Goal: Information Seeking & Learning: Learn about a topic

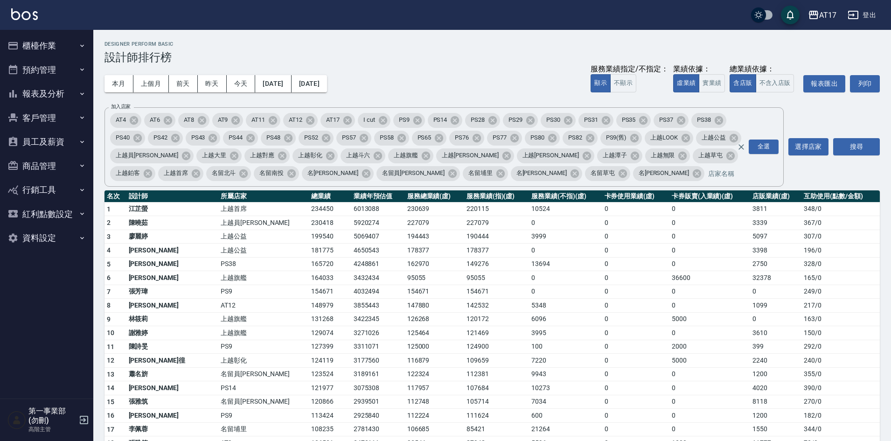
click at [457, 63] on h3 "設計師排行榜" at bounding box center [491, 57] width 775 height 13
click at [825, 19] on div "AT17" at bounding box center [827, 15] width 17 height 12
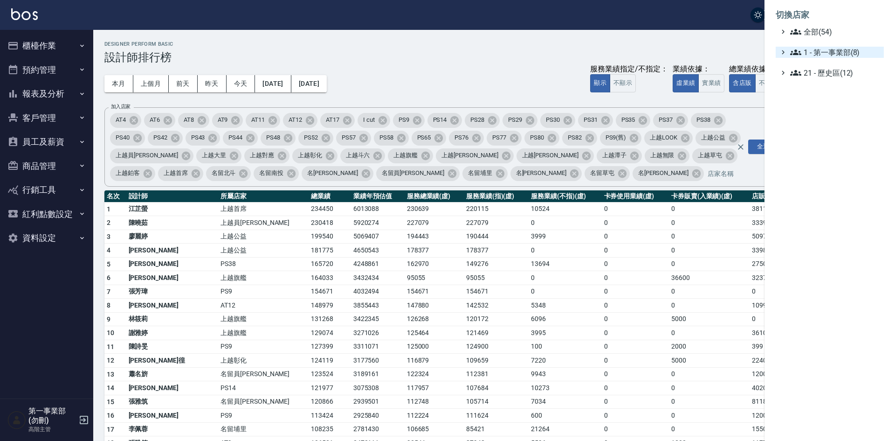
click at [844, 54] on span "1 - 第一事業部(8)" at bounding box center [835, 52] width 90 height 11
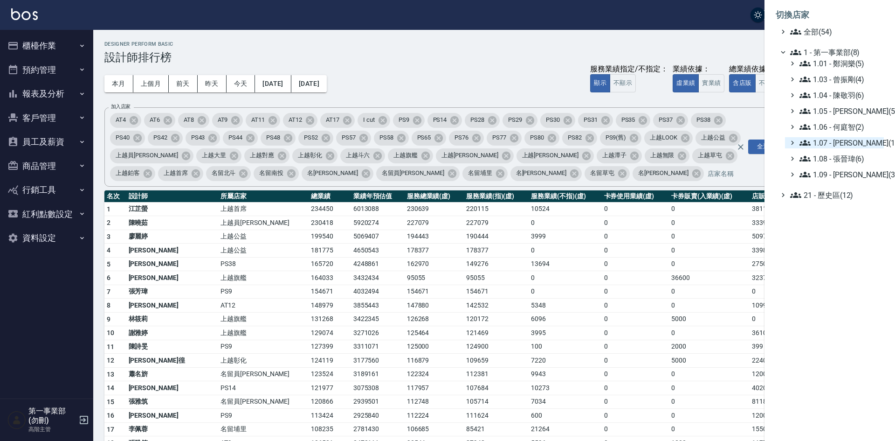
click at [843, 143] on span "1.07 - [PERSON_NAME](11)" at bounding box center [840, 142] width 81 height 11
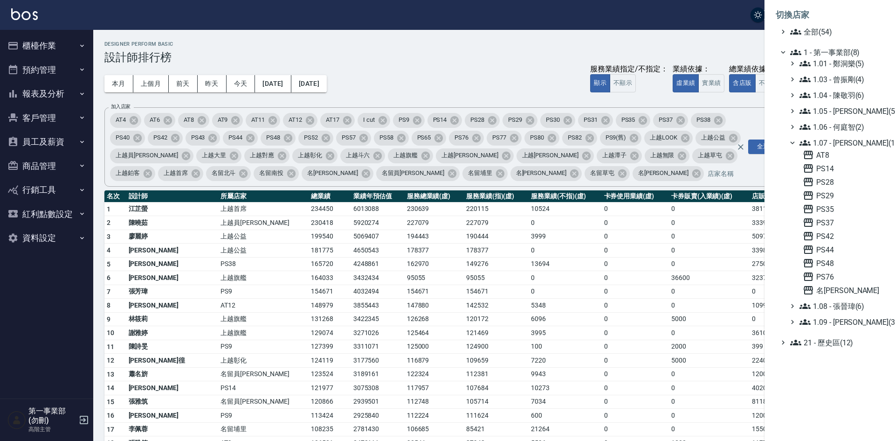
click at [472, 63] on div at bounding box center [447, 220] width 895 height 441
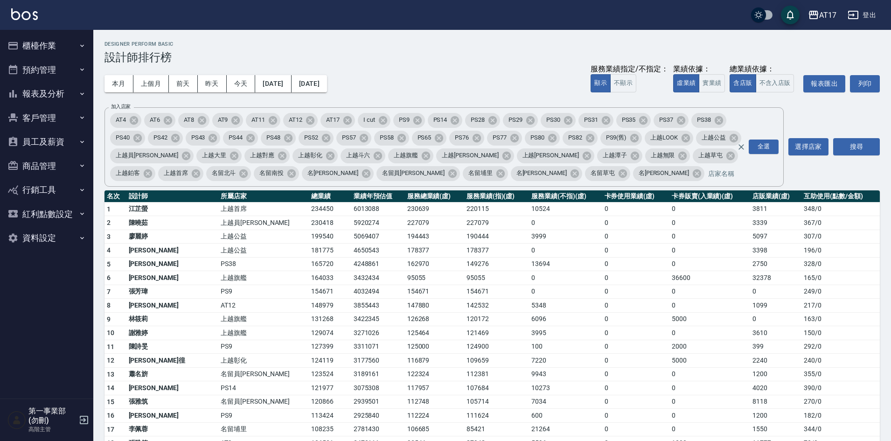
drag, startPoint x: 670, startPoint y: 318, endPoint x: 660, endPoint y: 317, distance: 10.8
click at [669, 318] on td "5000" at bounding box center [709, 319] width 81 height 14
click at [464, 326] on td "121469" at bounding box center [496, 333] width 65 height 14
click at [707, 398] on td "0" at bounding box center [709, 401] width 81 height 14
click at [576, 410] on td "600" at bounding box center [565, 415] width 73 height 14
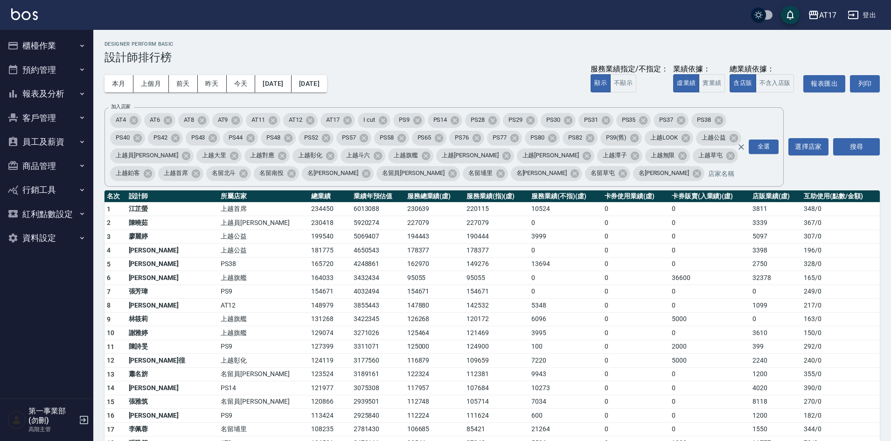
click at [478, 66] on div "本月 上個月 [DATE] [DATE] [DATE] [DATE] [DATE] 服務業績指定/不指定： 顯示 不顯示 業績依據： 虛業績 實業績 總業績依…" at bounding box center [491, 84] width 775 height 40
click at [822, 12] on div "AT17" at bounding box center [827, 15] width 17 height 12
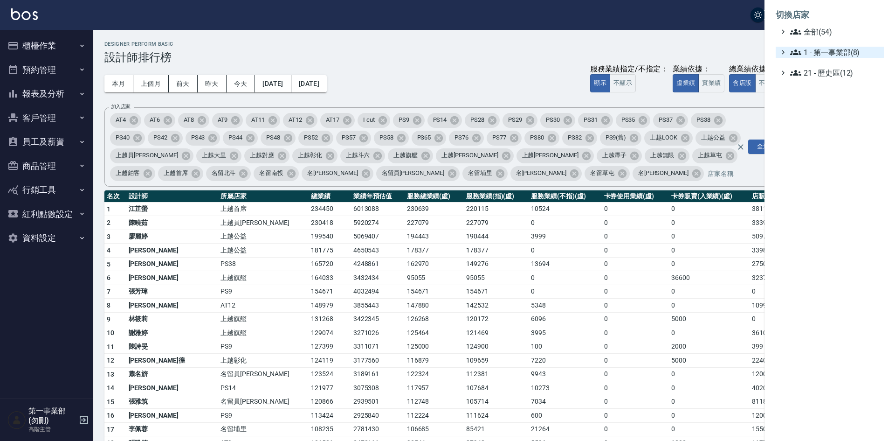
click at [852, 55] on span "1 - 第一事業部(8)" at bounding box center [835, 52] width 90 height 11
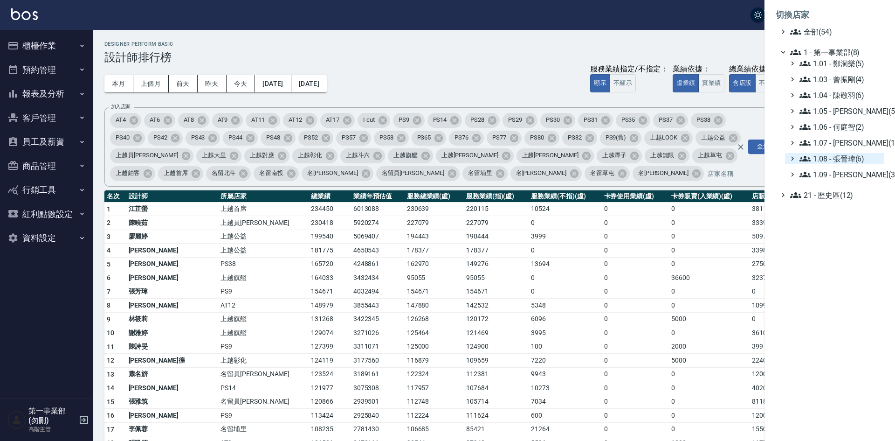
click at [859, 155] on span "1.08 - 張晉瑋(6)" at bounding box center [840, 158] width 81 height 11
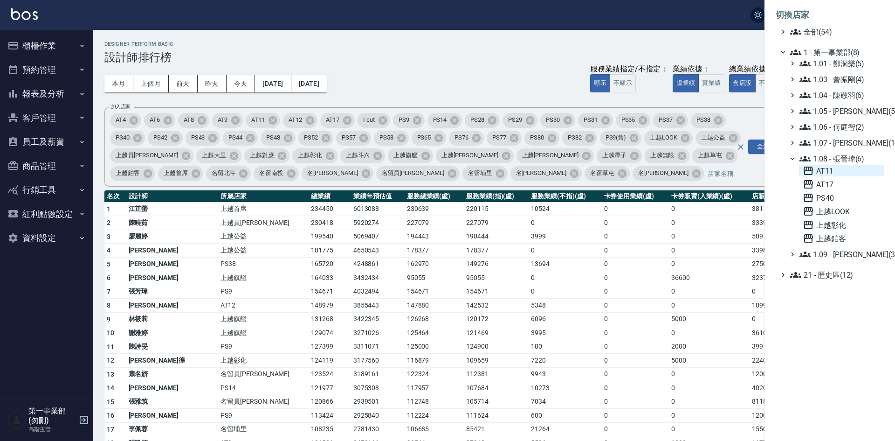
click at [841, 169] on span "AT11" at bounding box center [841, 170] width 77 height 11
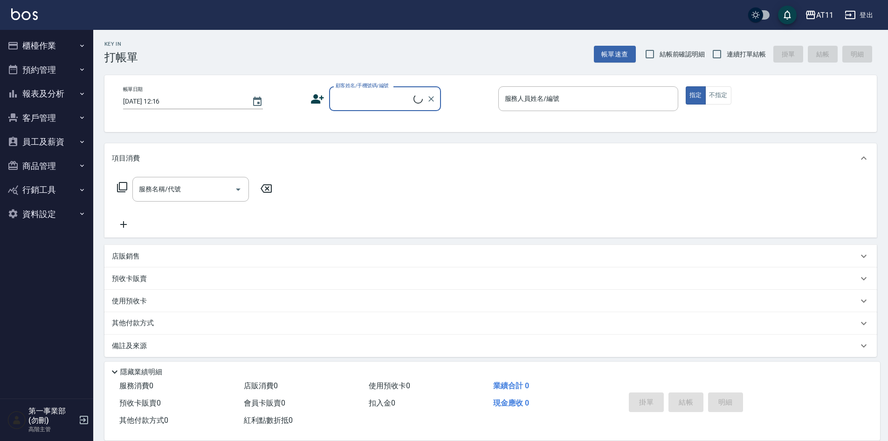
click at [55, 145] on button "員工及薪資" at bounding box center [47, 142] width 86 height 24
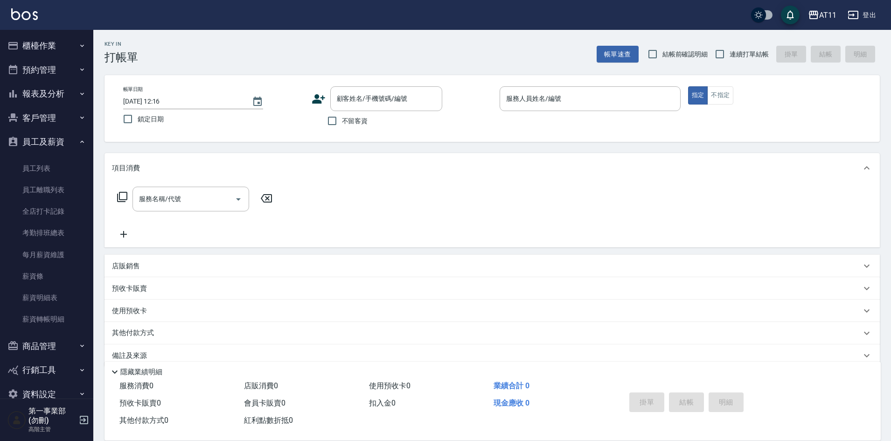
click at [47, 66] on button "預約管理" at bounding box center [47, 70] width 86 height 24
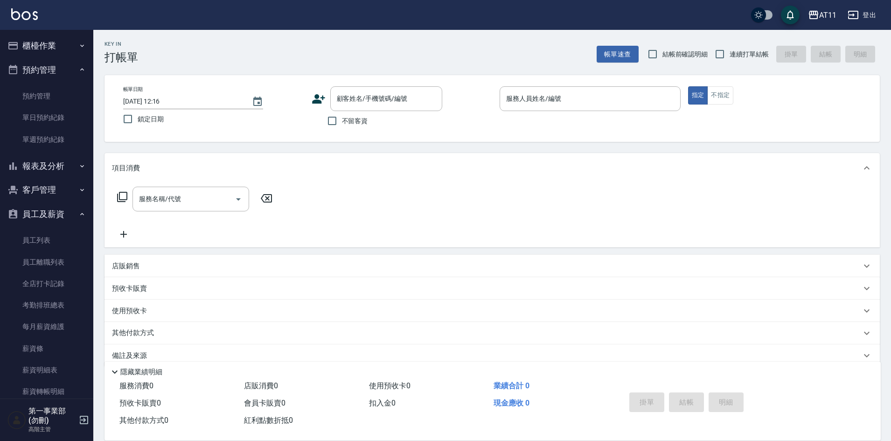
click at [46, 69] on button "預約管理" at bounding box center [47, 70] width 86 height 24
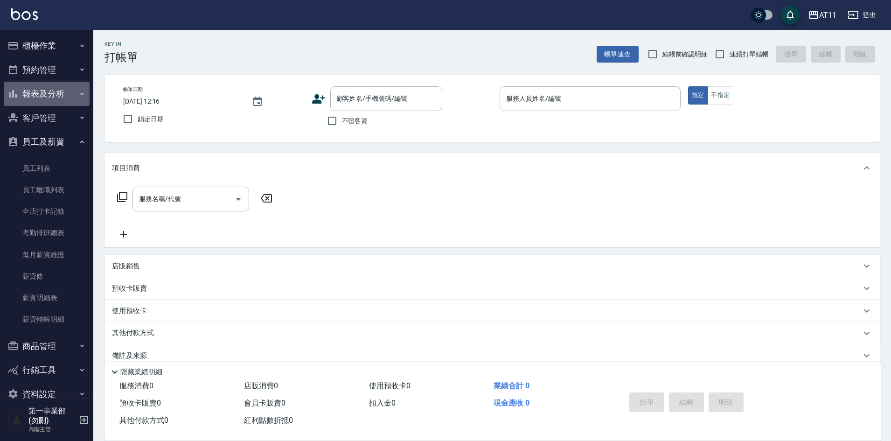
click at [50, 93] on button "報表及分析" at bounding box center [47, 94] width 86 height 24
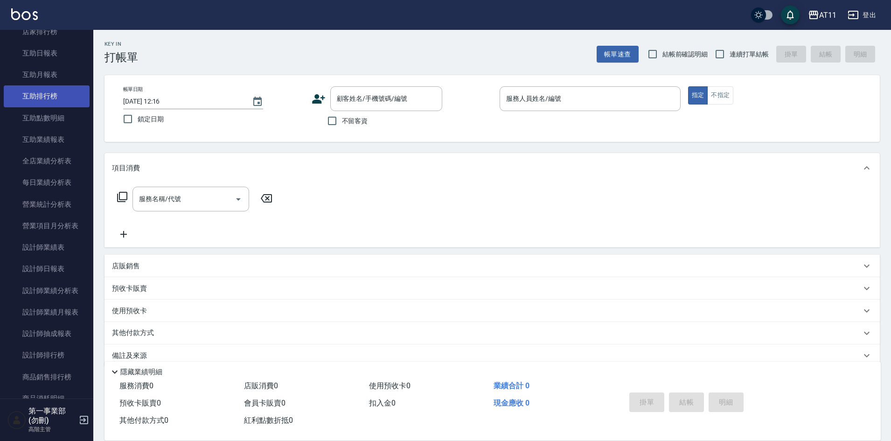
scroll to position [187, 0]
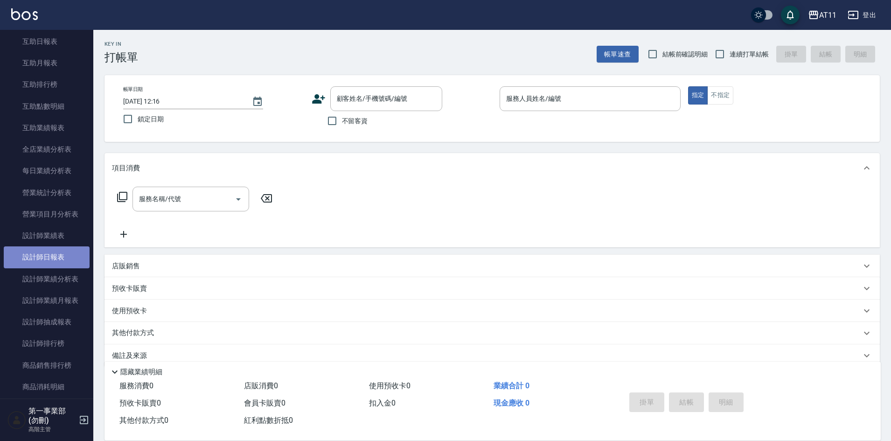
click at [56, 259] on link "設計師日報表" at bounding box center [47, 256] width 86 height 21
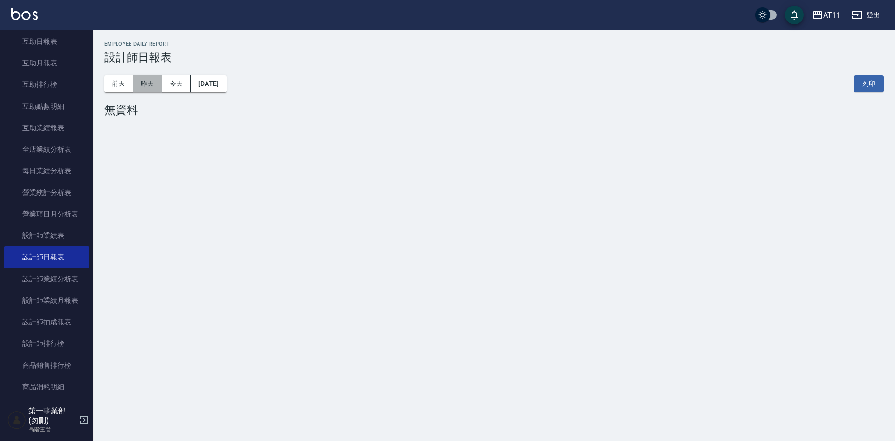
click at [146, 87] on button "昨天" at bounding box center [147, 83] width 29 height 17
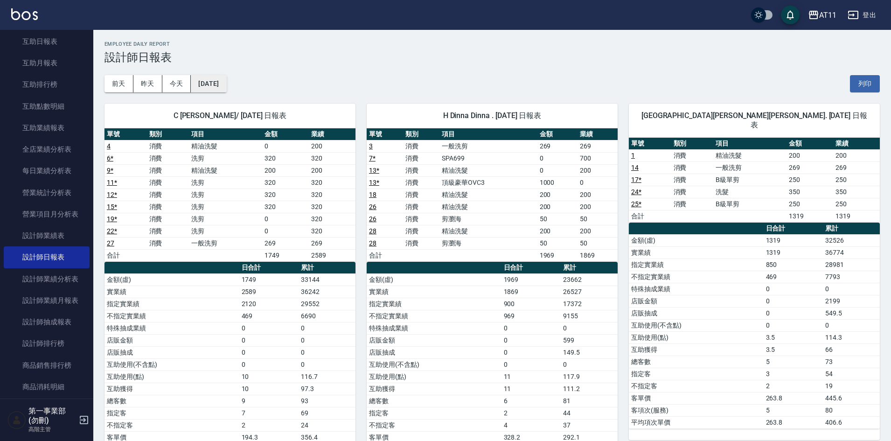
click at [226, 84] on button "2025/10/13" at bounding box center [208, 83] width 35 height 17
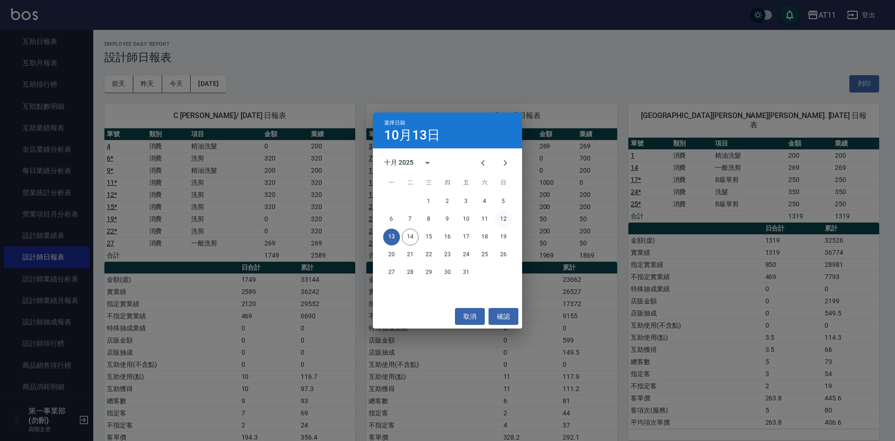
click at [503, 220] on button "12" at bounding box center [503, 219] width 17 height 17
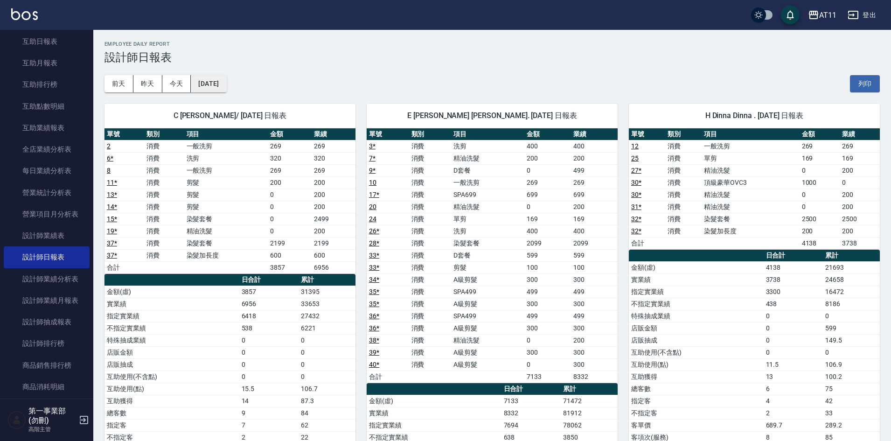
click at [224, 77] on button "2025/10/12" at bounding box center [208, 83] width 35 height 17
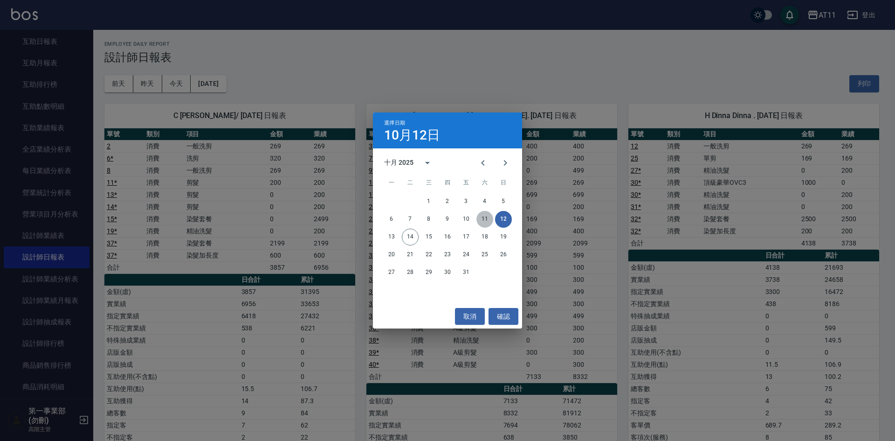
click at [480, 222] on button "11" at bounding box center [485, 219] width 17 height 17
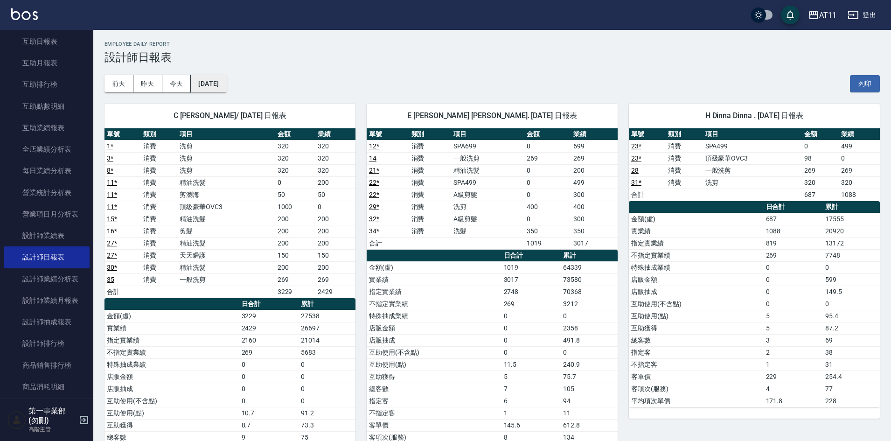
click at [224, 83] on button "2025/10/11" at bounding box center [208, 83] width 35 height 17
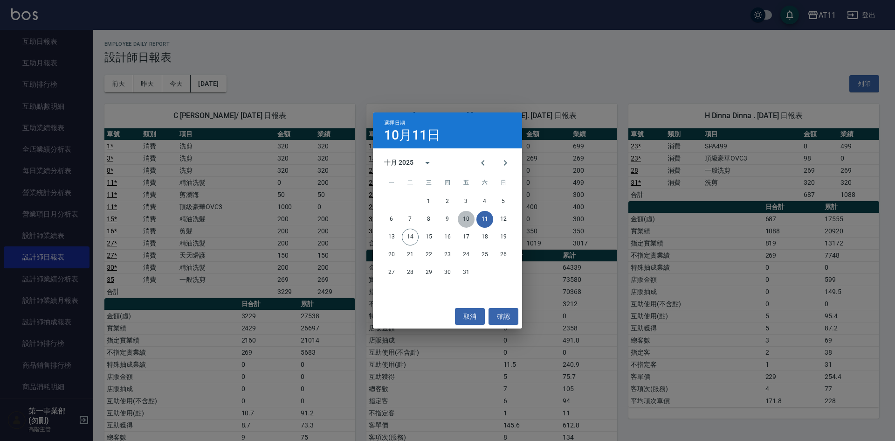
click at [465, 219] on button "10" at bounding box center [466, 219] width 17 height 17
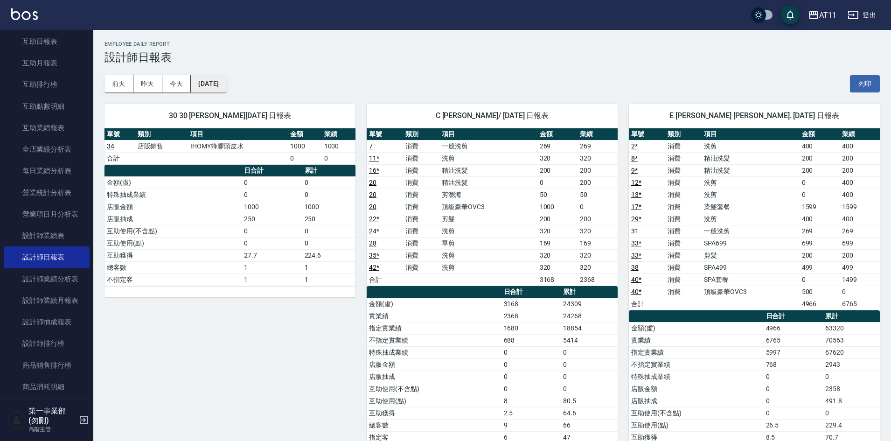
click at [226, 83] on button "2025/10/10" at bounding box center [208, 83] width 35 height 17
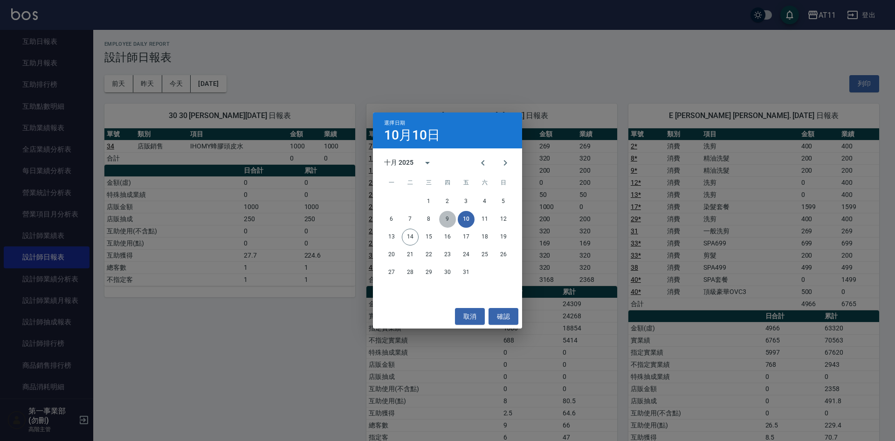
click at [448, 218] on button "9" at bounding box center [447, 219] width 17 height 17
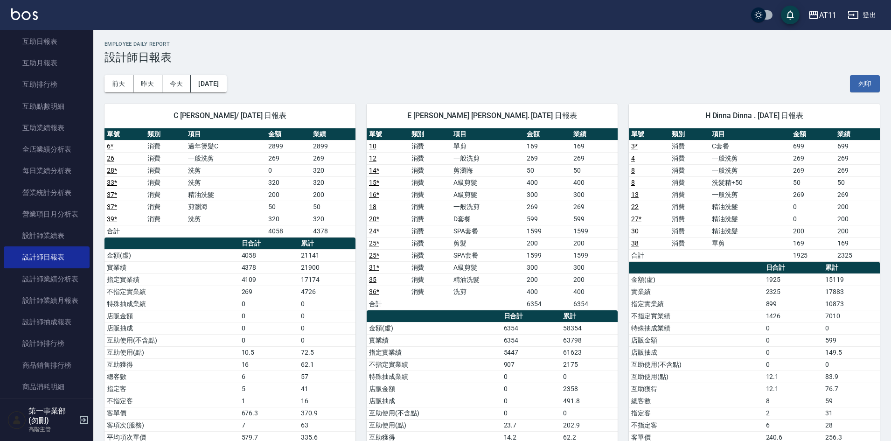
click at [444, 77] on div "前天 昨天 今天 2025/10/09 列印" at bounding box center [491, 84] width 775 height 40
click at [538, 57] on h3 "設計師日報表" at bounding box center [491, 57] width 775 height 13
click at [440, 67] on div "前天 昨天 今天 2025/10/09 列印" at bounding box center [491, 84] width 775 height 40
click at [610, 80] on div "前天 昨天 今天 2025/10/09 列印" at bounding box center [491, 84] width 775 height 40
click at [822, 16] on div "AT11" at bounding box center [827, 15] width 17 height 12
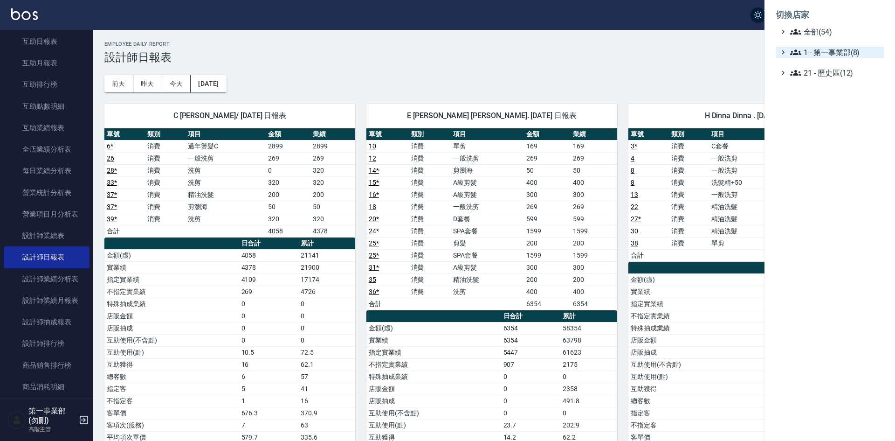
click at [850, 55] on span "1 - 第一事業部(8)" at bounding box center [835, 52] width 90 height 11
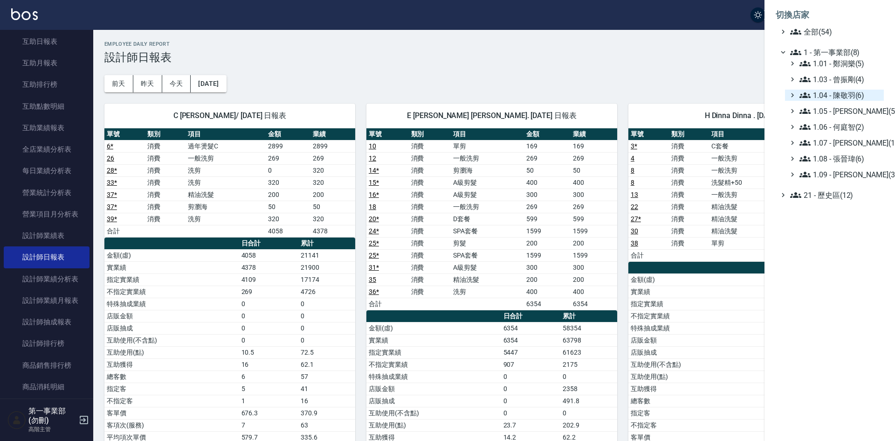
click at [845, 96] on span "1.04 - 陳敬羽(6)" at bounding box center [840, 95] width 81 height 11
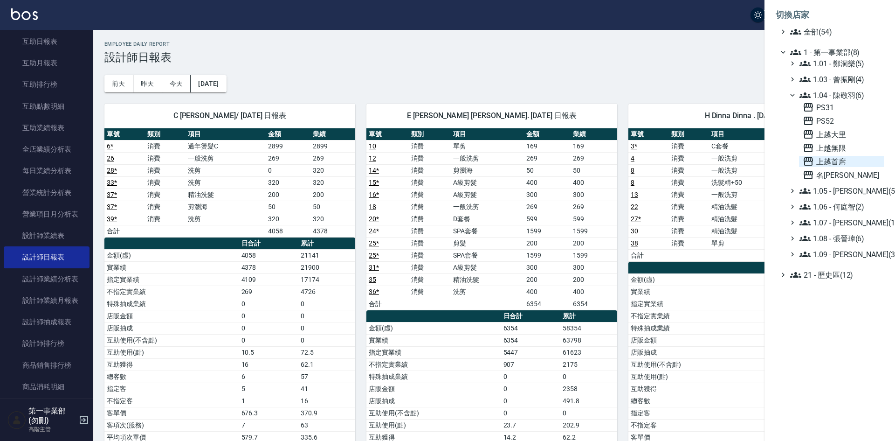
click at [843, 162] on span "上越首席" at bounding box center [841, 161] width 77 height 11
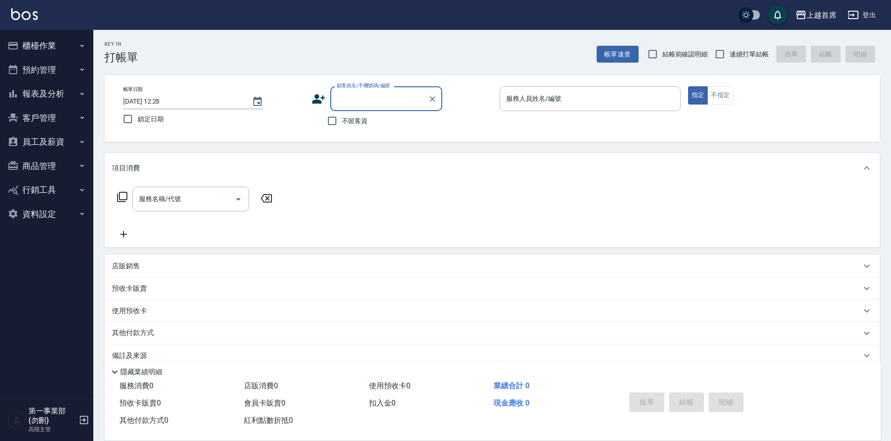
click at [41, 97] on button "報表及分析" at bounding box center [47, 94] width 86 height 24
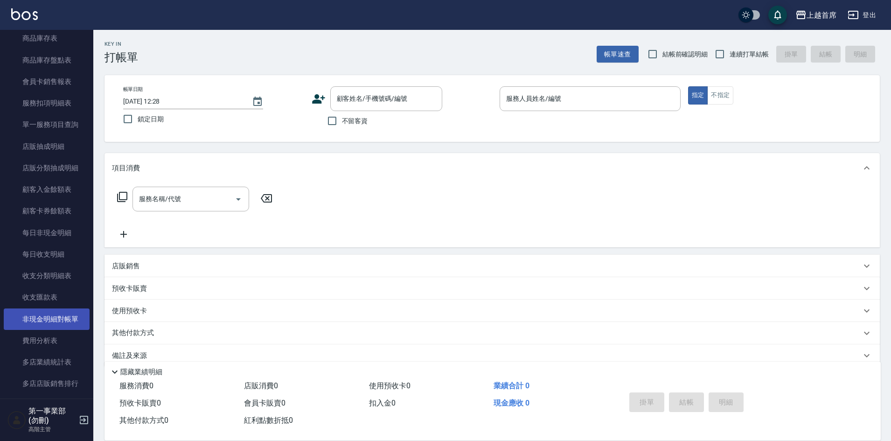
scroll to position [653, 0]
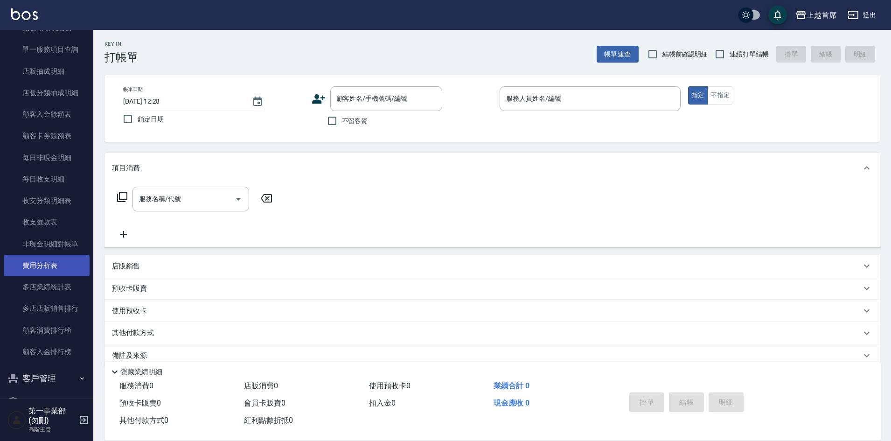
click at [55, 269] on link "費用分析表" at bounding box center [47, 265] width 86 height 21
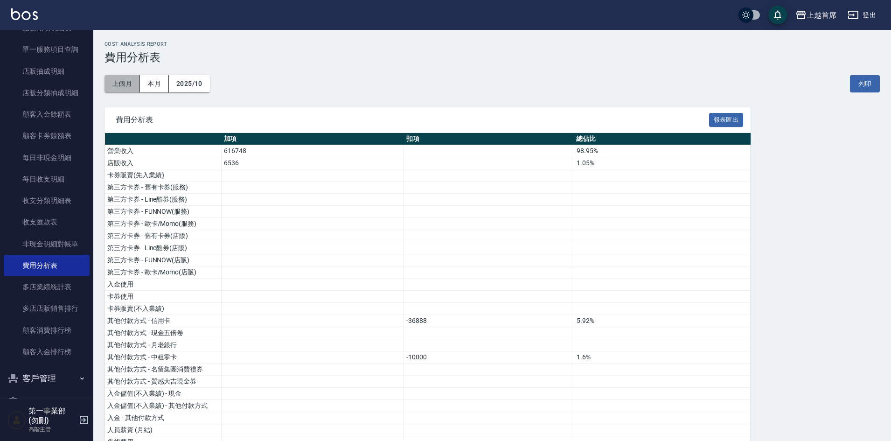
click at [119, 83] on button "上個月" at bounding box center [121, 83] width 35 height 17
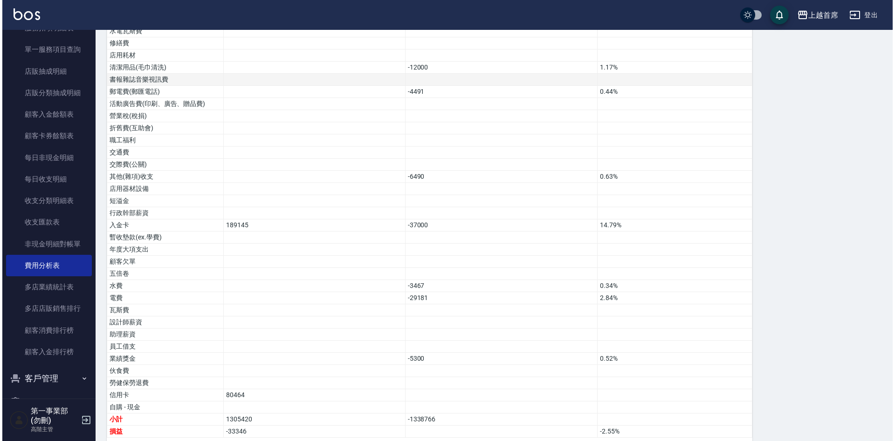
scroll to position [491, 0]
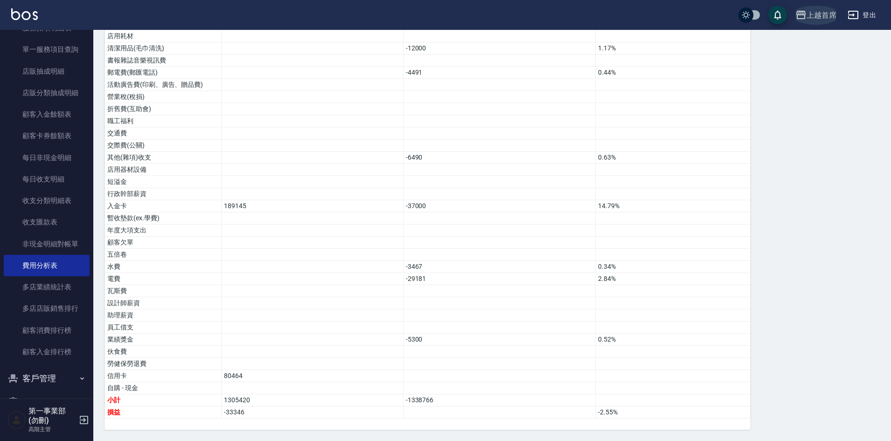
click at [818, 22] on button "上越首席" at bounding box center [815, 15] width 48 height 19
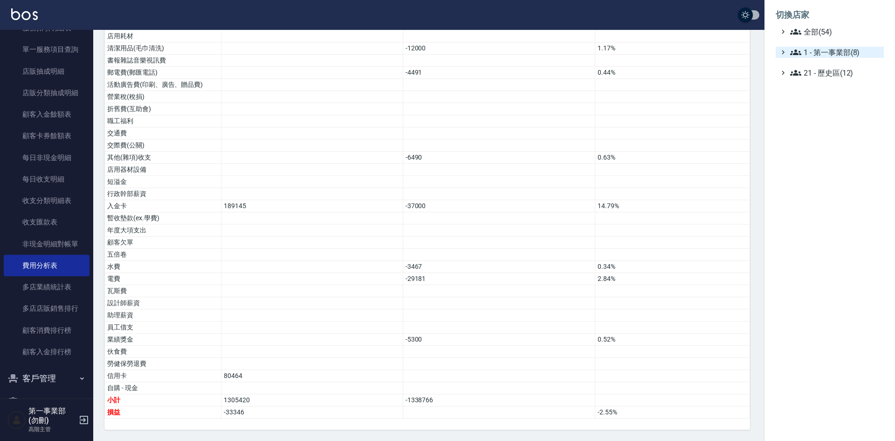
click at [838, 57] on span "1 - 第一事業部(8)" at bounding box center [835, 52] width 90 height 11
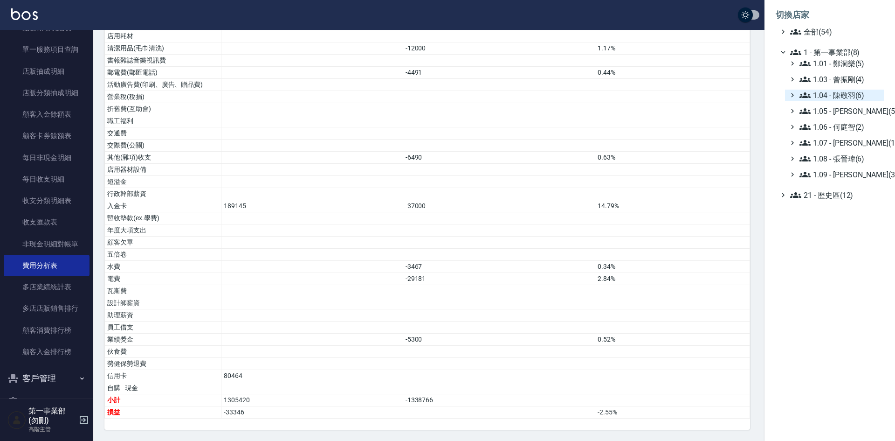
click at [850, 97] on span "1.04 - 陳敬羽(6)" at bounding box center [840, 95] width 81 height 11
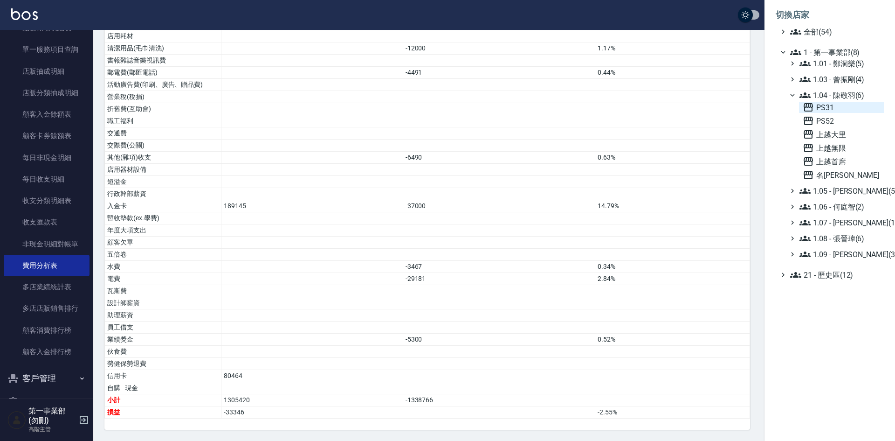
click at [833, 108] on span "PS31" at bounding box center [841, 107] width 77 height 11
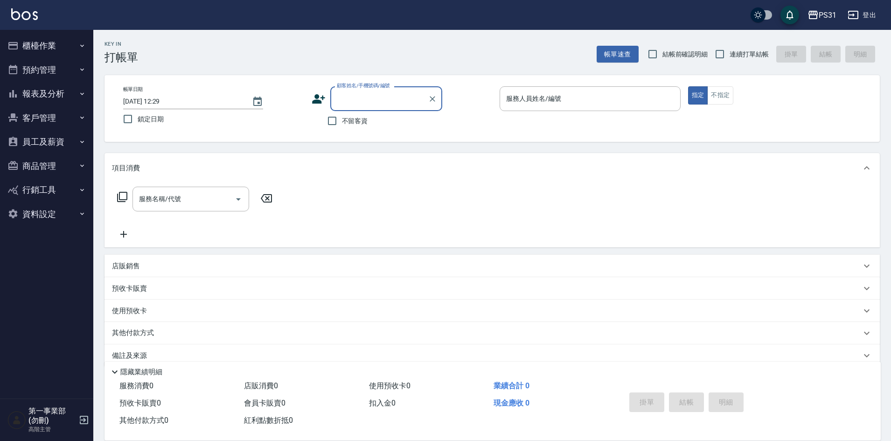
click at [47, 91] on button "報表及分析" at bounding box center [47, 94] width 86 height 24
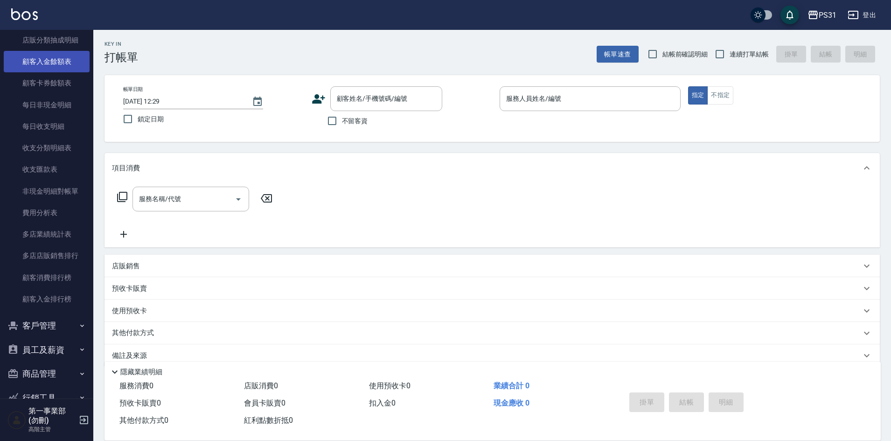
scroll to position [746, 0]
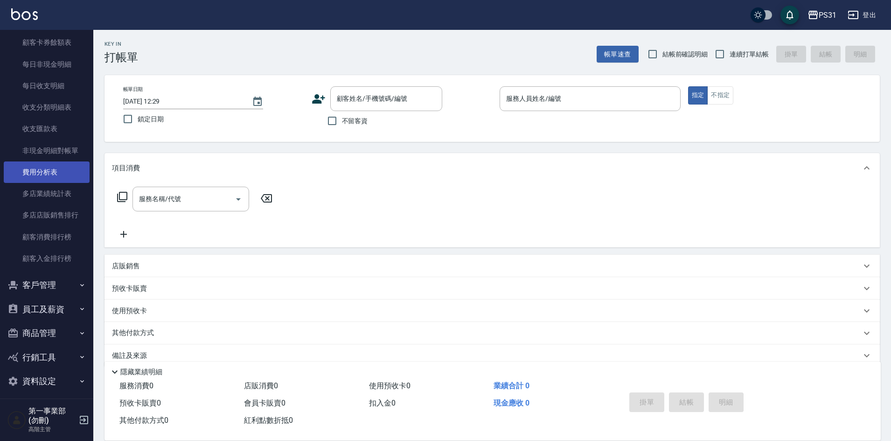
click at [49, 171] on link "費用分析表" at bounding box center [47, 171] width 86 height 21
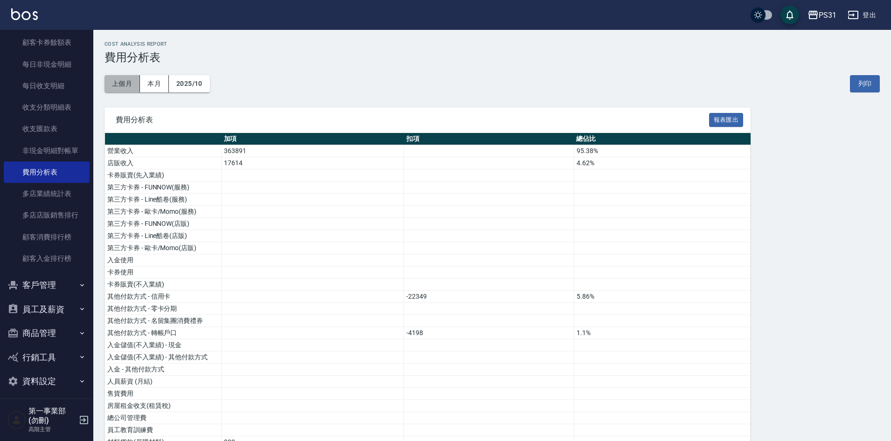
click at [120, 84] on button "上個月" at bounding box center [121, 83] width 35 height 17
click at [291, 61] on h3 "費用分析表" at bounding box center [491, 57] width 775 height 13
click at [356, 101] on div "上個月 本月 2025/09 列印" at bounding box center [491, 84] width 775 height 40
click at [821, 18] on div "PS31" at bounding box center [827, 15] width 18 height 12
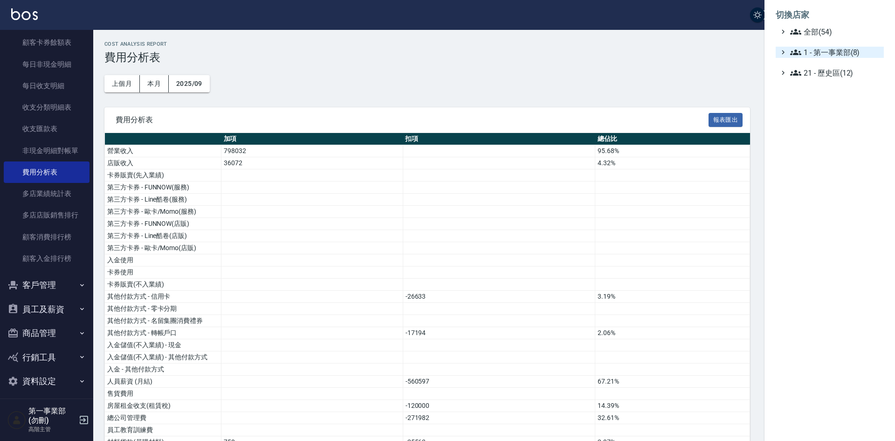
click at [839, 52] on span "1 - 第一事業部(8)" at bounding box center [835, 52] width 90 height 11
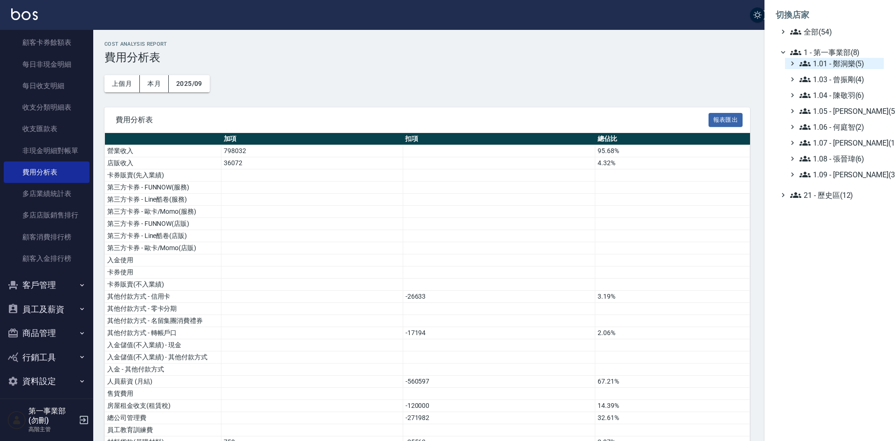
click at [846, 64] on span "1.01 - 鄭洞樂(5)" at bounding box center [840, 63] width 81 height 11
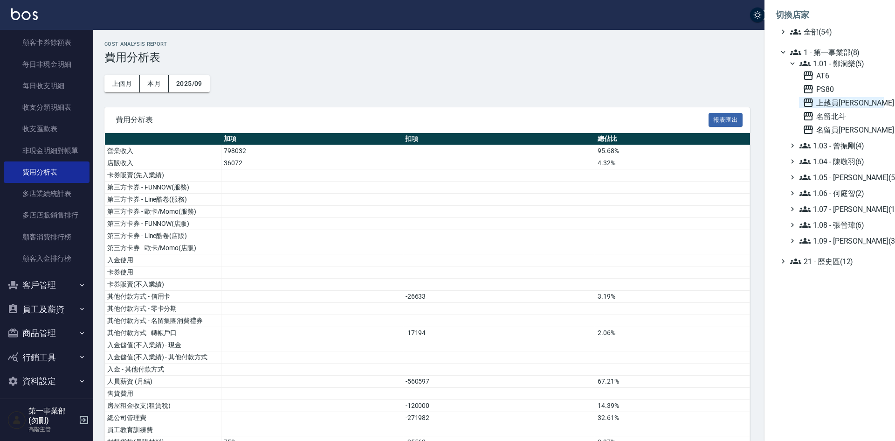
click at [846, 104] on span "上越員[PERSON_NAME]" at bounding box center [841, 102] width 77 height 11
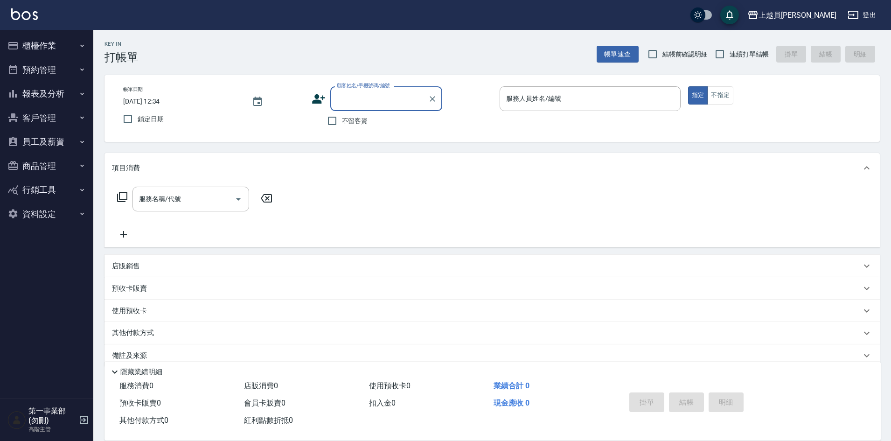
click at [49, 92] on button "報表及分析" at bounding box center [47, 94] width 86 height 24
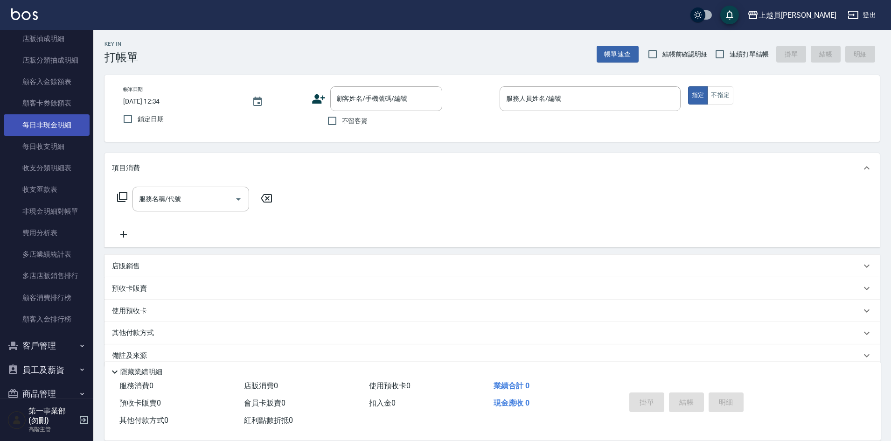
scroll to position [699, 0]
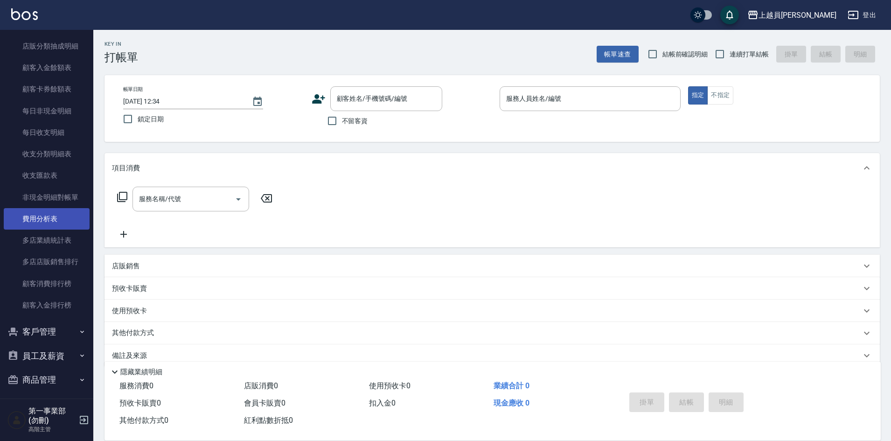
click at [55, 223] on link "費用分析表" at bounding box center [47, 218] width 86 height 21
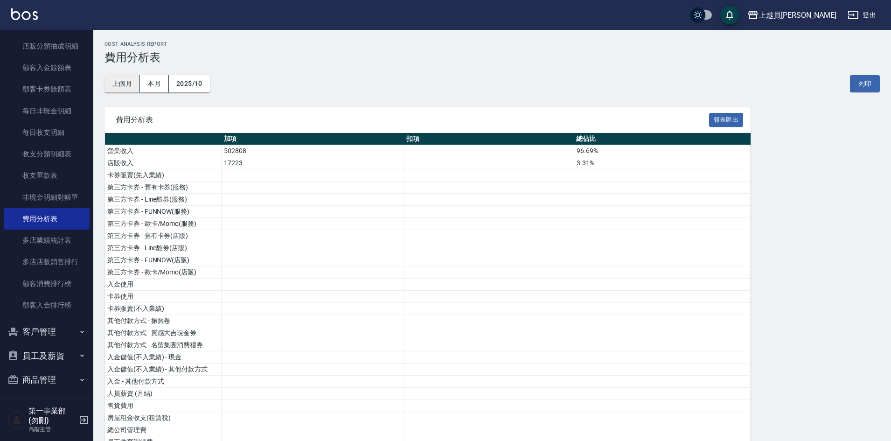
click at [123, 86] on button "上個月" at bounding box center [121, 83] width 35 height 17
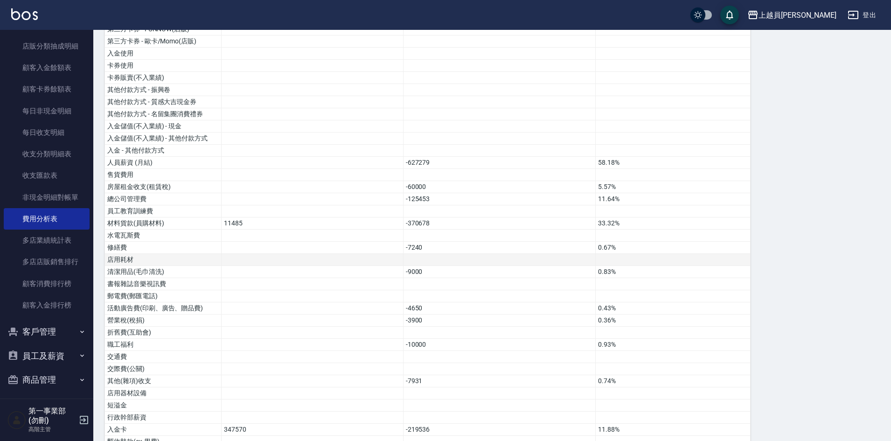
scroll to position [233, 0]
click at [56, 153] on link "收支分類明細表" at bounding box center [47, 153] width 86 height 21
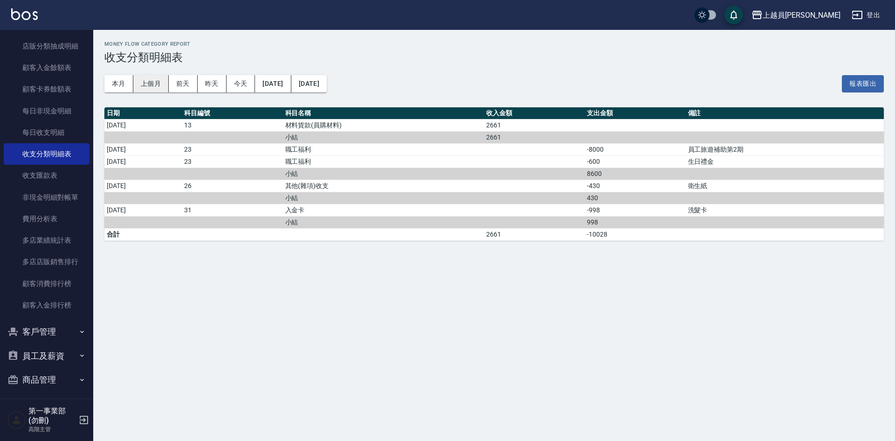
click at [143, 83] on button "上個月" at bounding box center [150, 83] width 35 height 17
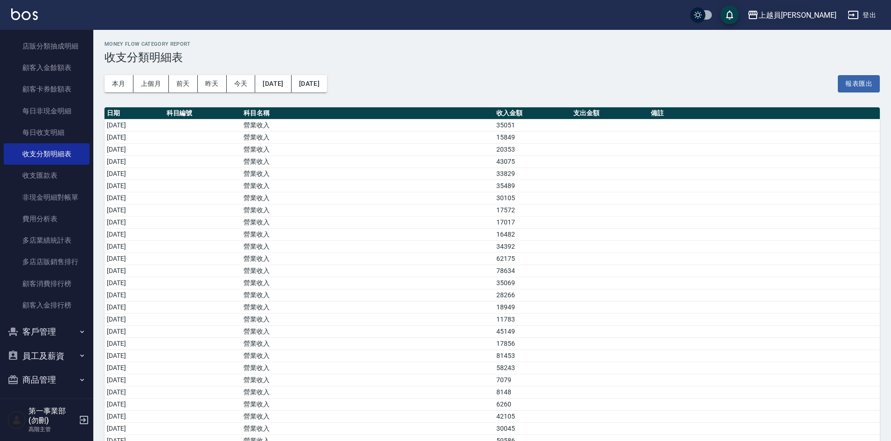
click at [813, 18] on div "上越員[PERSON_NAME]" at bounding box center [797, 15] width 78 height 12
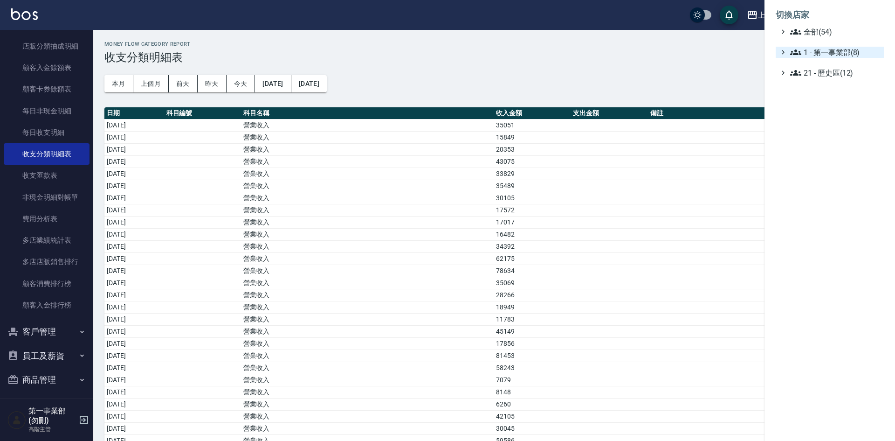
click at [836, 51] on span "1 - 第一事業部(8)" at bounding box center [835, 52] width 90 height 11
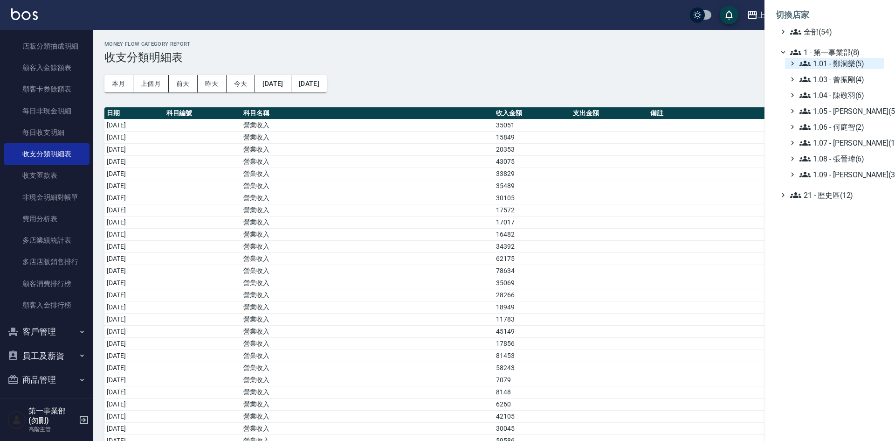
click at [840, 64] on span "1.01 - 鄭洞樂(5)" at bounding box center [840, 63] width 81 height 11
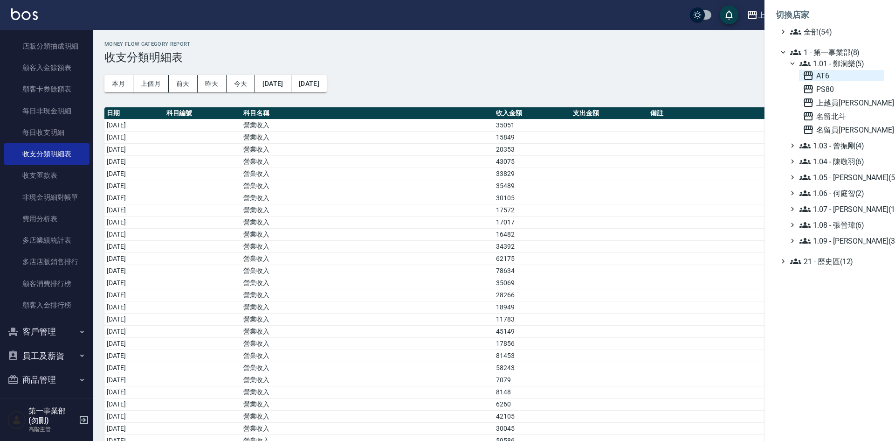
click at [841, 79] on span "AT6" at bounding box center [841, 75] width 77 height 11
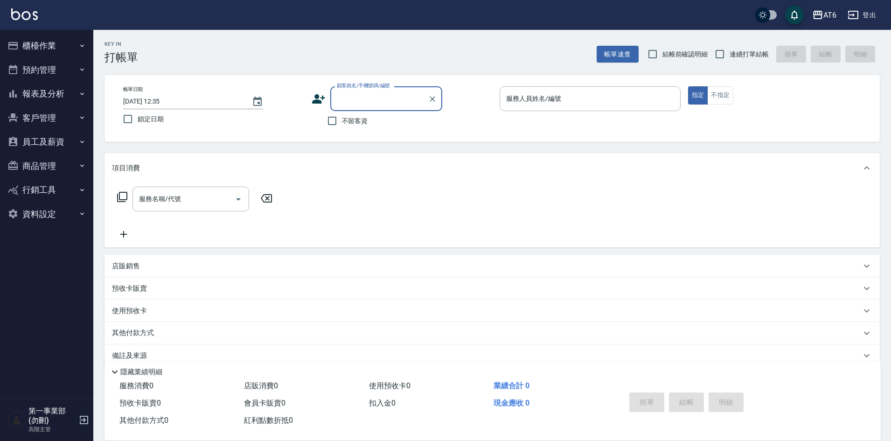
click at [62, 146] on button "員工及薪資" at bounding box center [47, 142] width 86 height 24
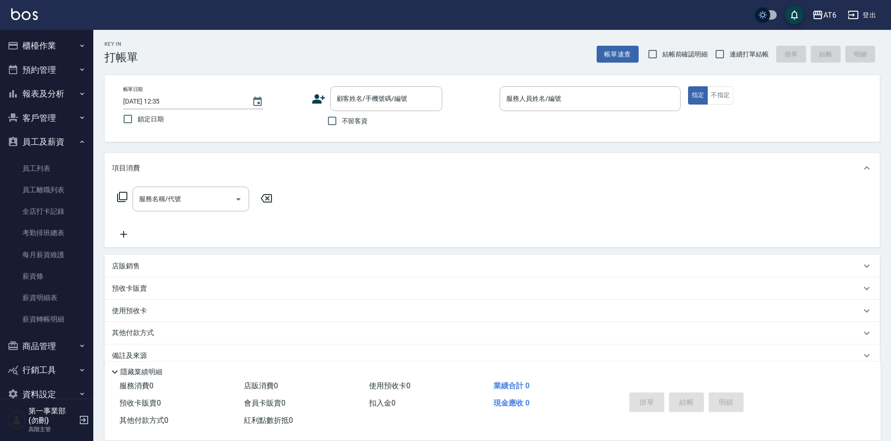
click at [39, 95] on button "報表及分析" at bounding box center [47, 94] width 86 height 24
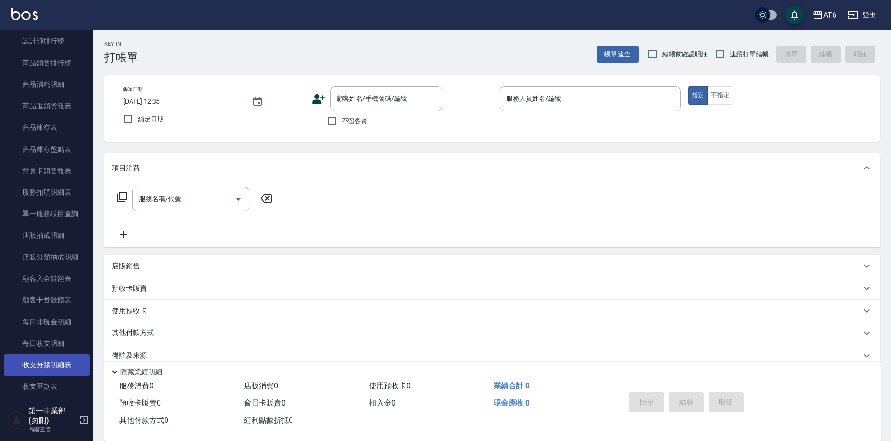
scroll to position [560, 0]
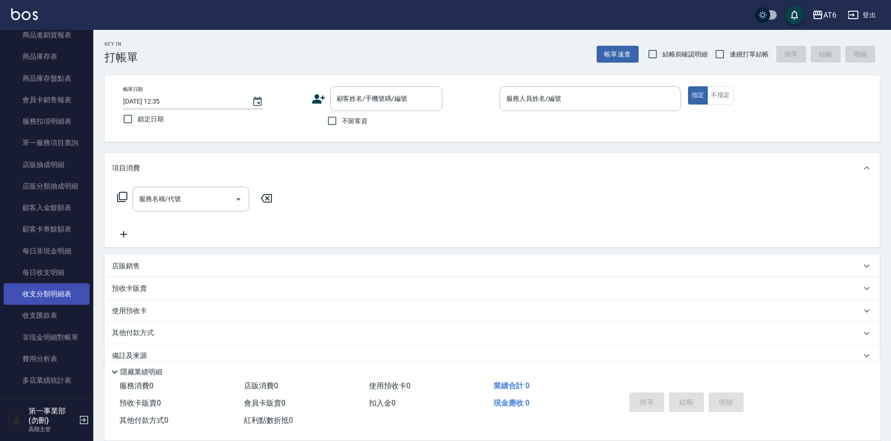
click at [55, 291] on link "收支分類明細表" at bounding box center [47, 293] width 86 height 21
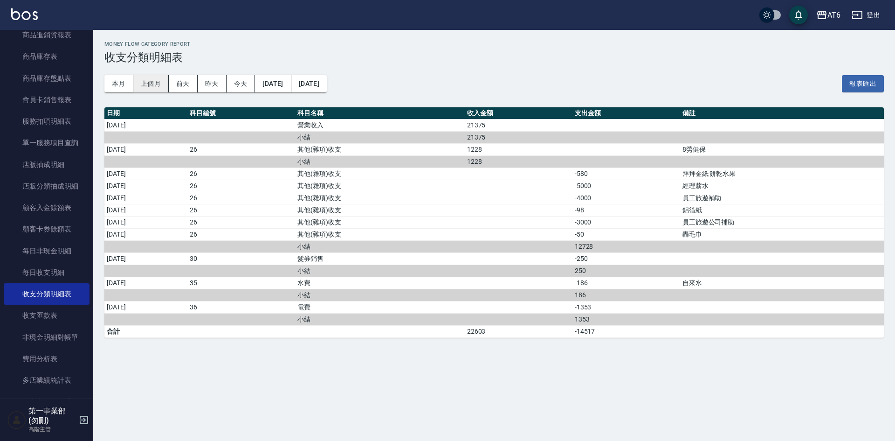
click at [152, 84] on button "上個月" at bounding box center [150, 83] width 35 height 17
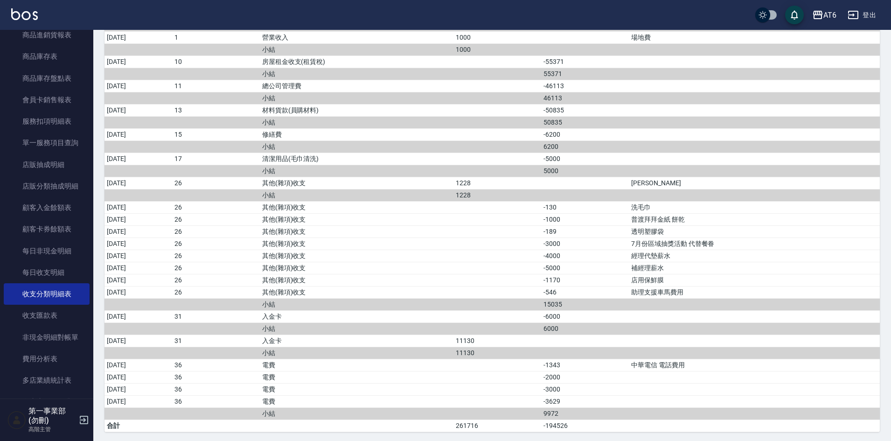
scroll to position [490, 0]
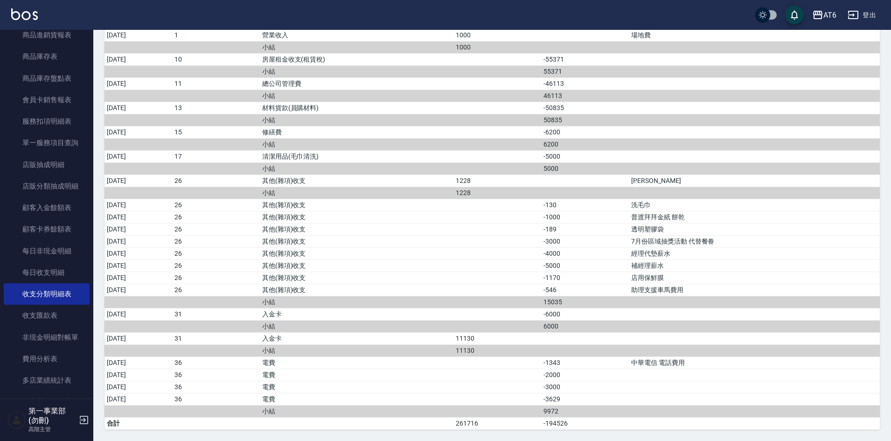
drag, startPoint x: 622, startPoint y: 328, endPoint x: 615, endPoint y: 351, distance: 24.2
click at [622, 332] on tbody "2025/09/02 營業收入 13893 2025/09/03 營業收入 4729 2025/09/04 營業收入 5618 2025/09/05 營業收入…" at bounding box center [491, 29] width 775 height 800
click at [714, 369] on td "a dense table" at bounding box center [754, 374] width 251 height 12
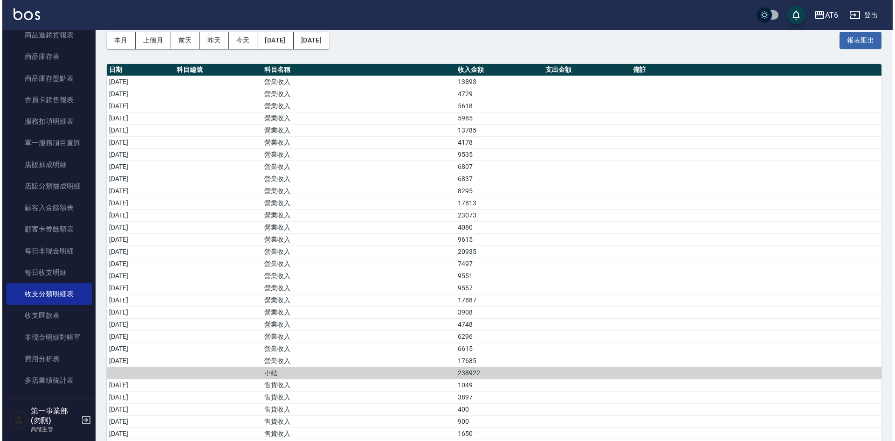
scroll to position [0, 0]
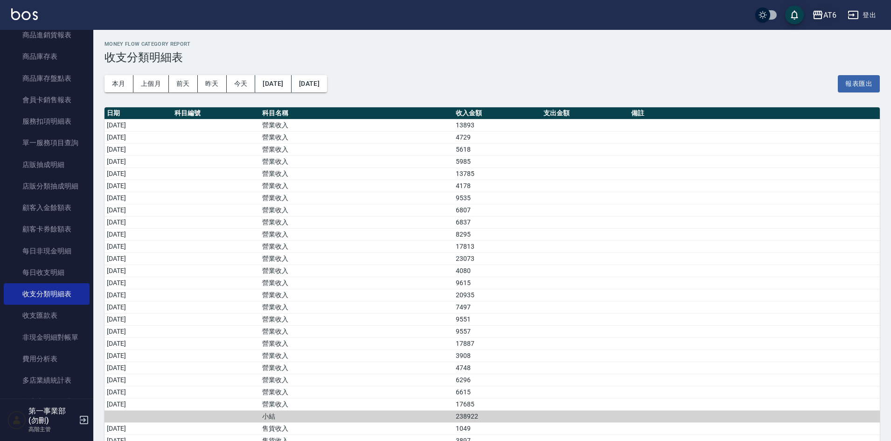
click at [826, 16] on div "AT6" at bounding box center [829, 15] width 13 height 12
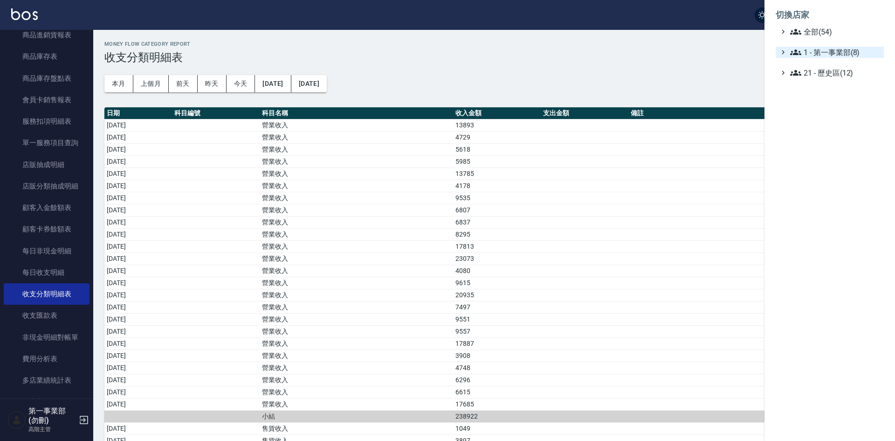
click at [824, 54] on span "1 - 第一事業部(8)" at bounding box center [835, 52] width 90 height 11
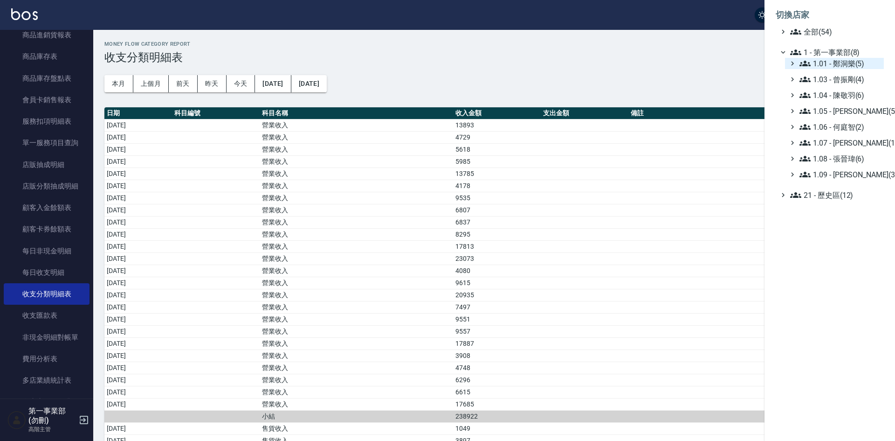
click at [848, 64] on span "1.01 - 鄭洞樂(5)" at bounding box center [840, 63] width 81 height 11
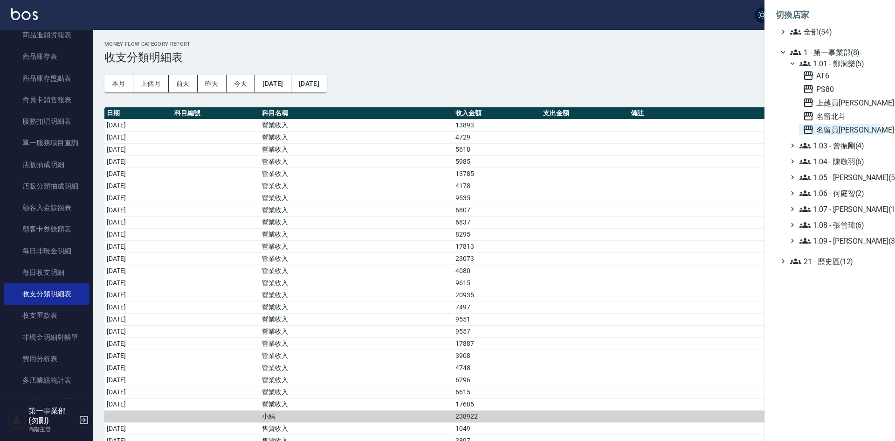
click at [836, 124] on span "名留員[PERSON_NAME]" at bounding box center [841, 129] width 77 height 11
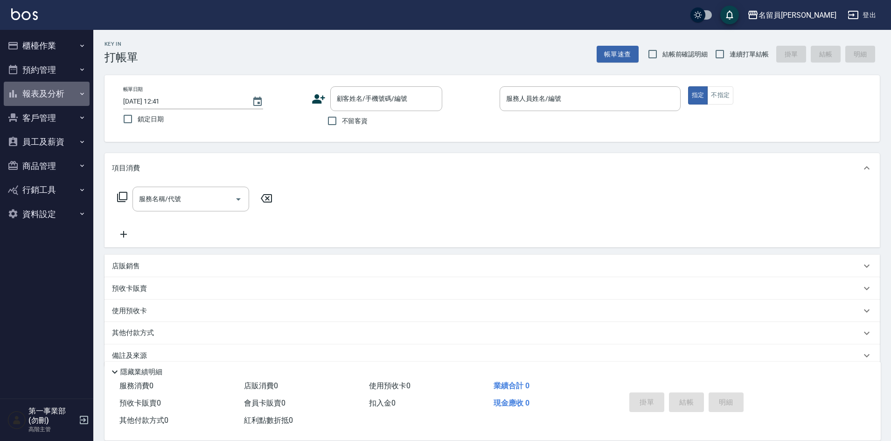
click at [53, 92] on button "報表及分析" at bounding box center [47, 94] width 86 height 24
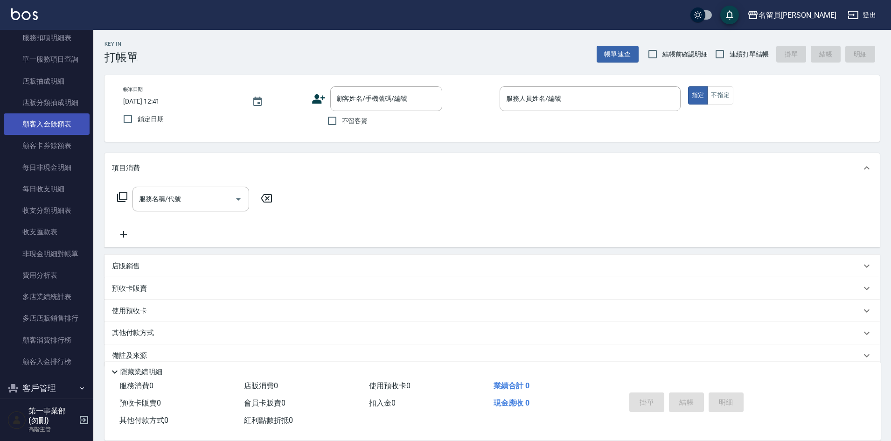
scroll to position [653, 0]
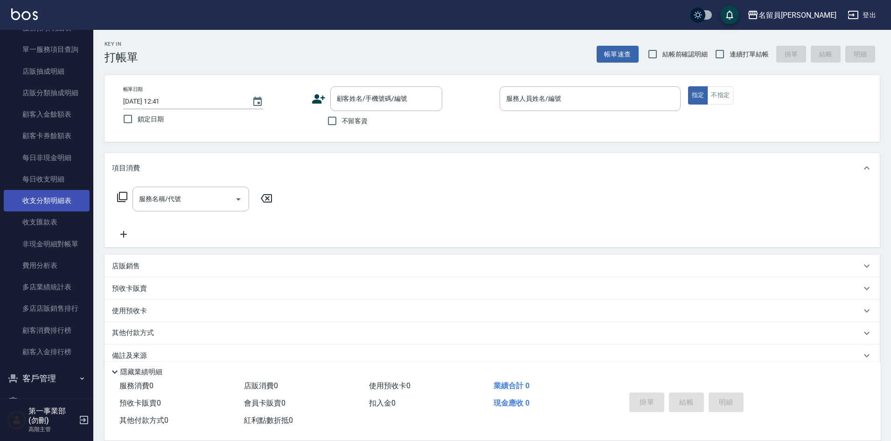
click at [55, 198] on link "收支分類明細表" at bounding box center [47, 200] width 86 height 21
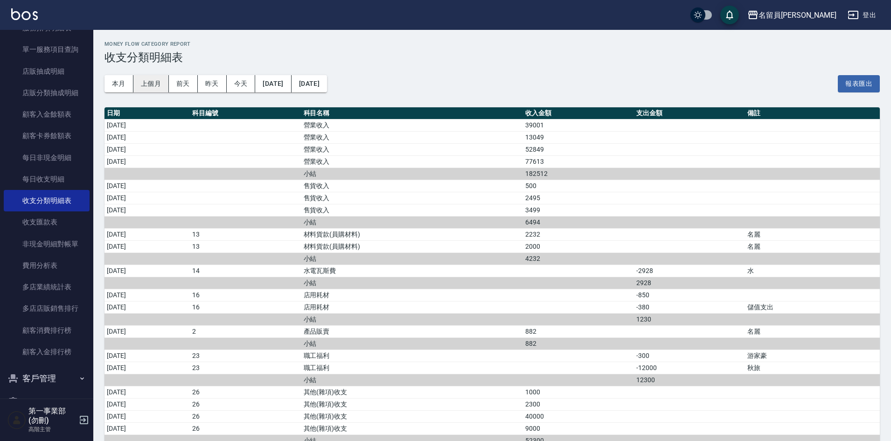
click at [152, 83] on button "上個月" at bounding box center [150, 83] width 35 height 17
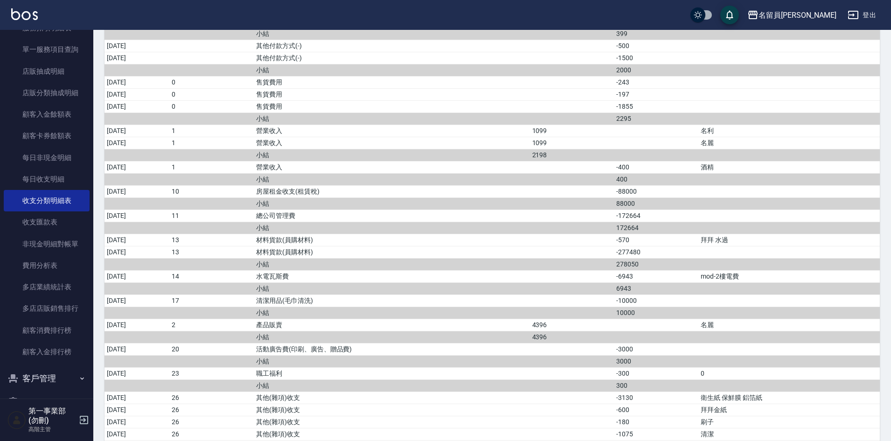
scroll to position [780, 0]
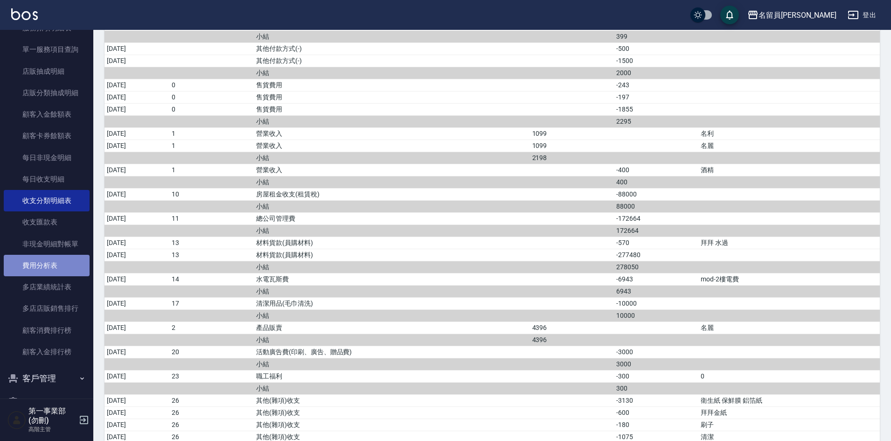
click at [55, 264] on link "費用分析表" at bounding box center [47, 265] width 86 height 21
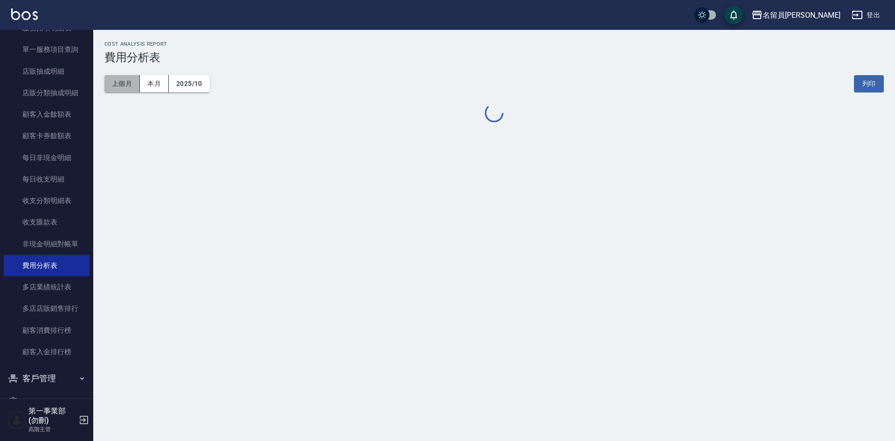
click at [123, 86] on button "上個月" at bounding box center [121, 83] width 35 height 17
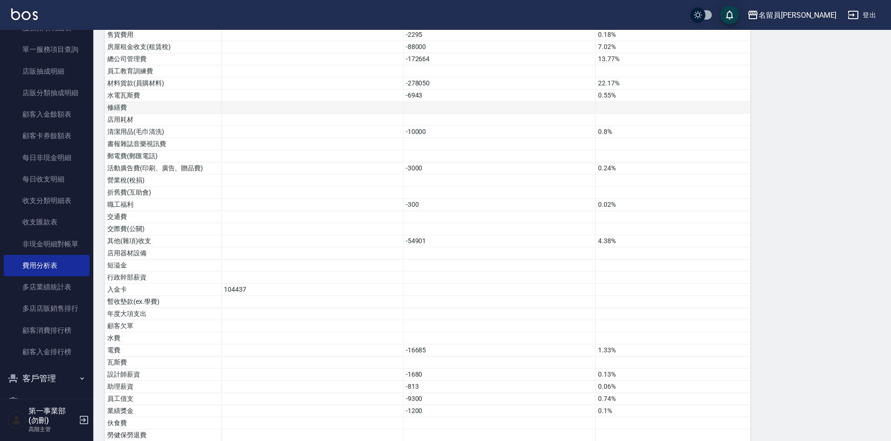
scroll to position [442, 0]
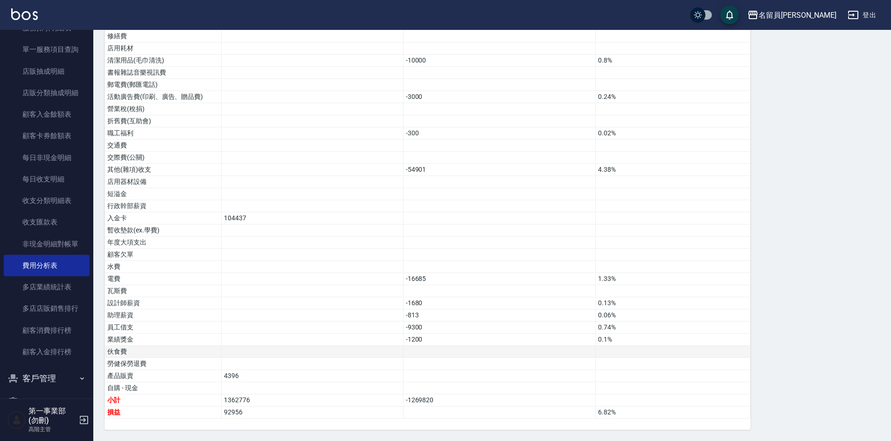
click at [306, 347] on td at bounding box center [312, 352] width 182 height 12
click at [61, 286] on link "多店業績統計表" at bounding box center [47, 286] width 86 height 21
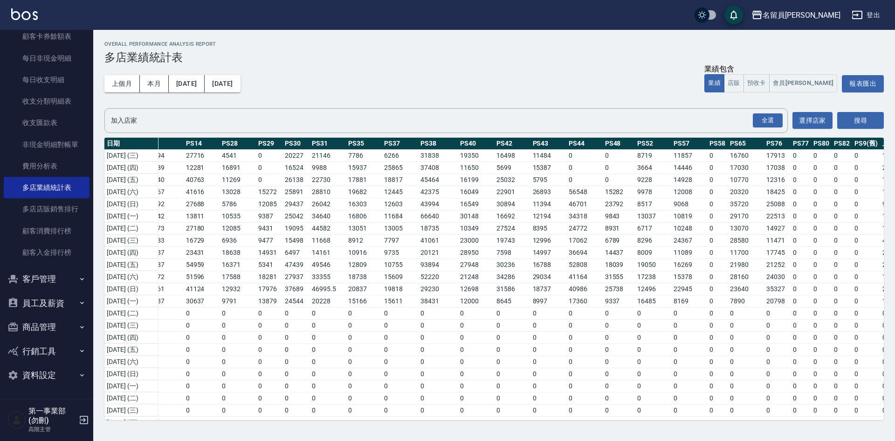
scroll to position [0, 139]
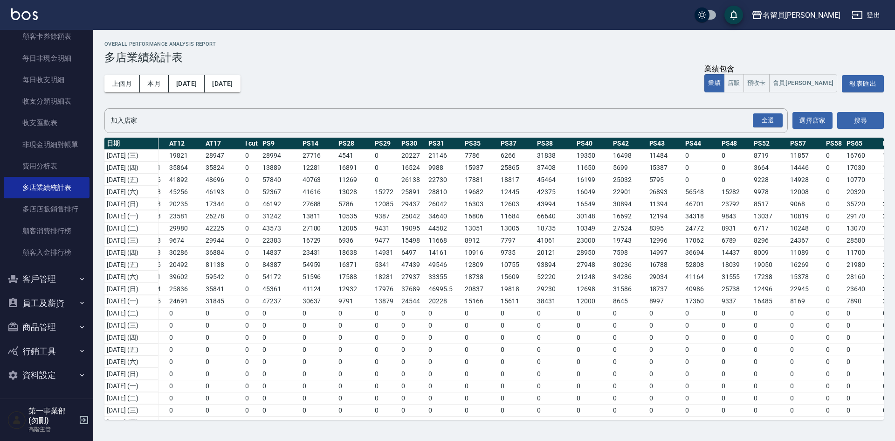
click at [453, 77] on div "上個月 本月 [DATE] [DATE] 業績包含 業績 店販 預收卡 會員卡 報表匯出" at bounding box center [494, 84] width 780 height 40
click at [332, 284] on td "41124" at bounding box center [318, 289] width 36 height 12
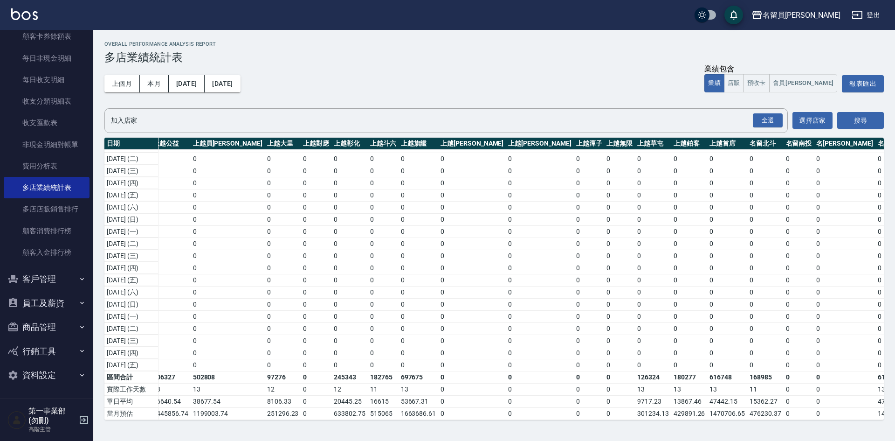
scroll to position [161, 1040]
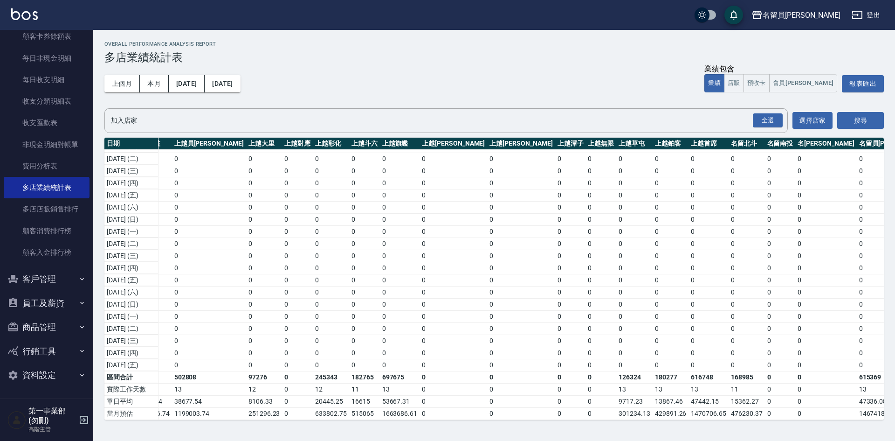
click at [474, 40] on div "Overall Performance Analysis Report 多店業績統計表 上個月 本月 [DATE] [DATE] 業績包含 業績 店販 預收卡…" at bounding box center [494, 230] width 802 height 401
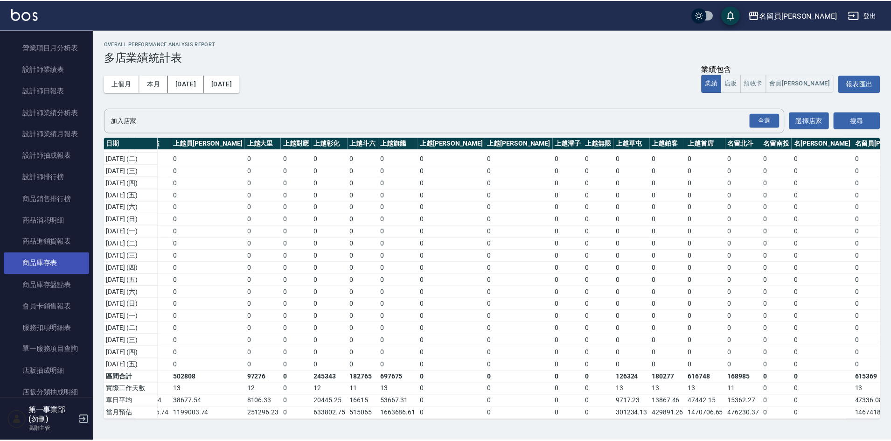
scroll to position [239, 0]
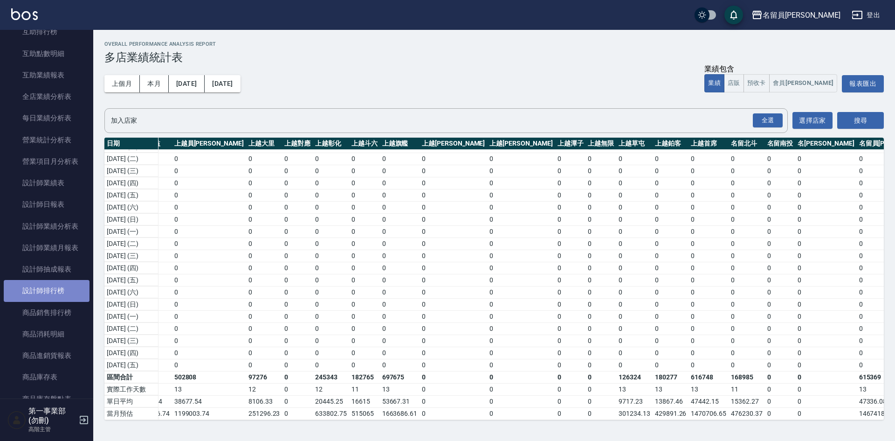
click at [64, 290] on link "設計師排行榜" at bounding box center [47, 290] width 86 height 21
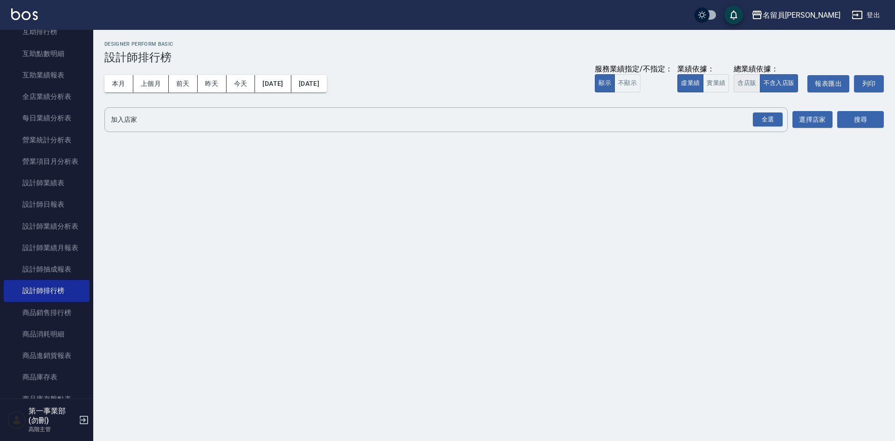
click at [750, 80] on button "含店販" at bounding box center [747, 83] width 26 height 18
click at [771, 116] on div "全選" at bounding box center [768, 119] width 30 height 14
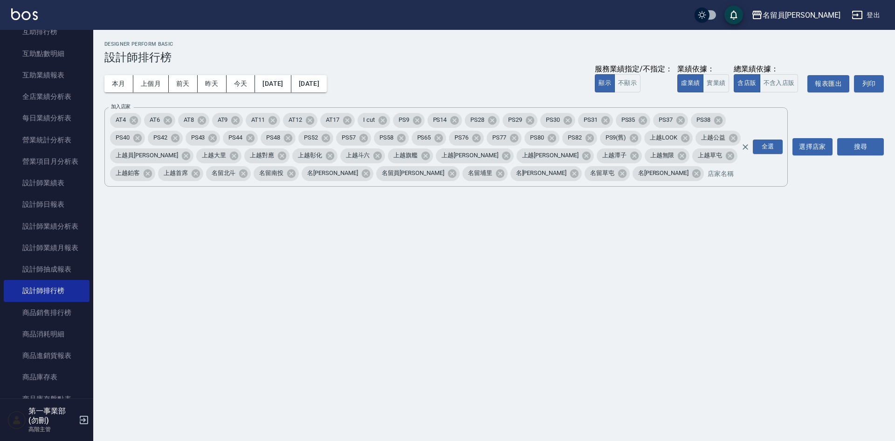
drag, startPoint x: 856, startPoint y: 133, endPoint x: 858, endPoint y: 138, distance: 4.8
click at [857, 134] on div "搜尋" at bounding box center [860, 146] width 47 height 79
click at [861, 140] on button "搜尋" at bounding box center [860, 146] width 47 height 17
click at [631, 289] on div "名留員[PERSON_NAME] [DATE] - [DATE] 設計師排行榜 列印時間： [DATE][PHONE_NUMBER]:45 Designer …" at bounding box center [447, 220] width 895 height 441
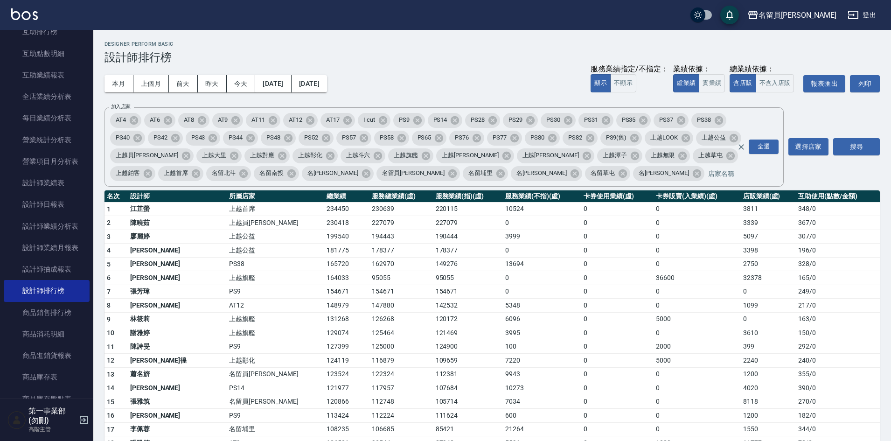
click at [523, 74] on div "本月 上個月 [DATE] [DATE] [DATE] [DATE] [DATE] 服務業績指定/不指定： 顯示 不顯示 業績依據： 虛業績 實業績 總業績依…" at bounding box center [491, 84] width 775 height 40
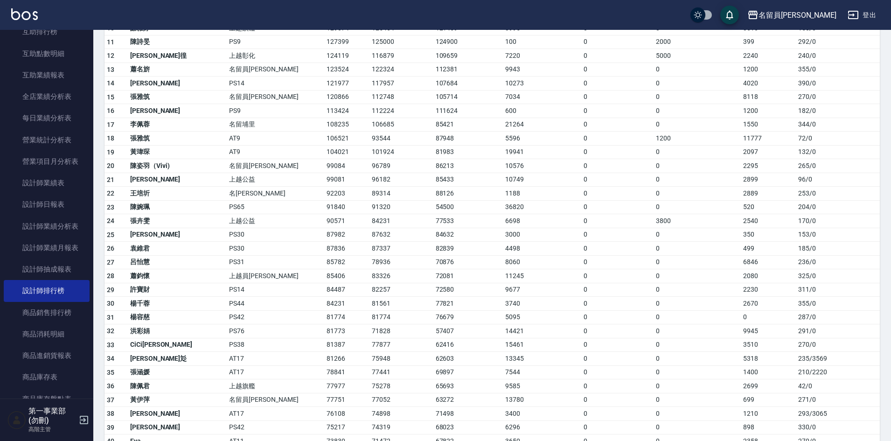
scroll to position [326, 0]
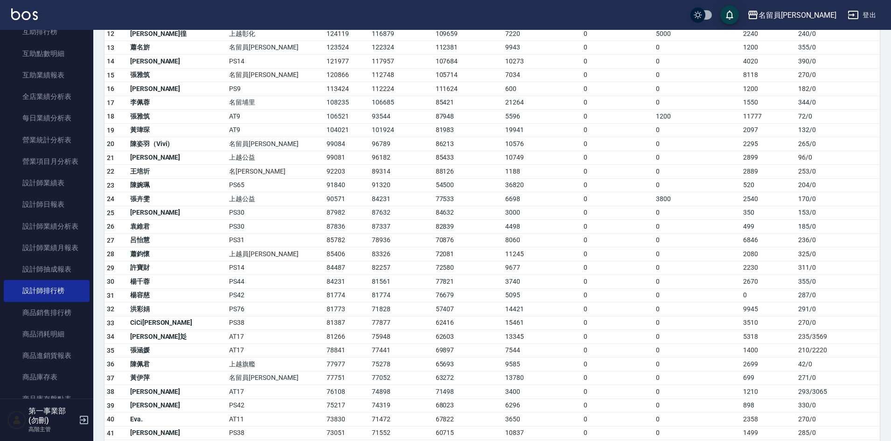
click at [324, 336] on td "81266" at bounding box center [346, 337] width 45 height 14
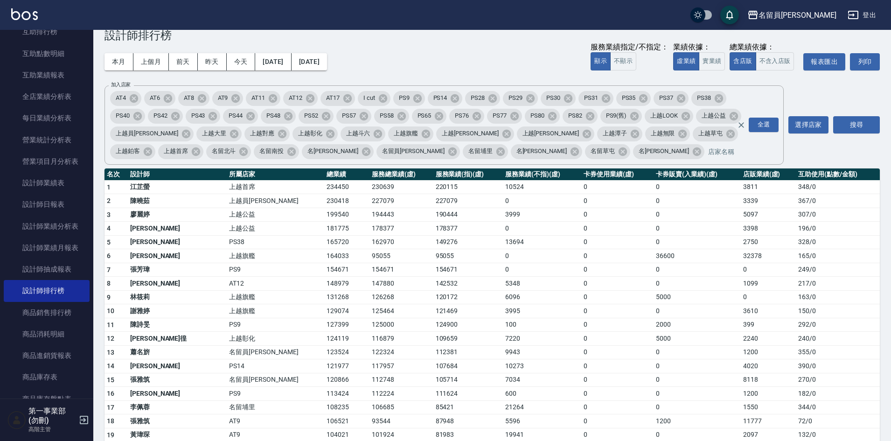
scroll to position [0, 0]
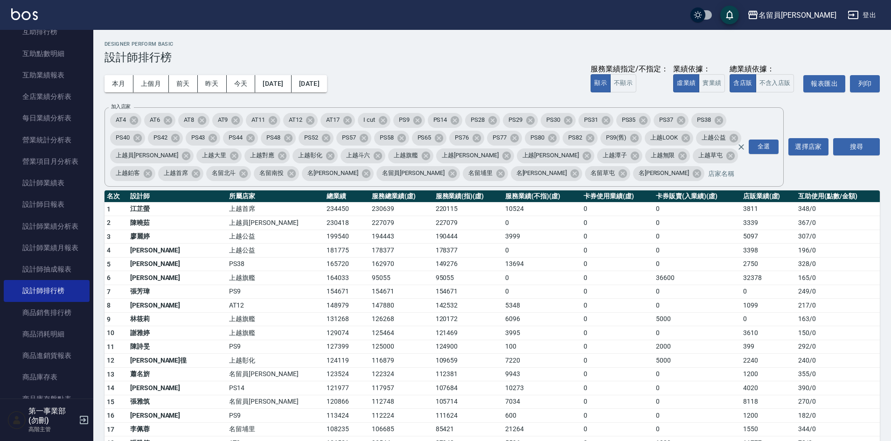
click at [520, 56] on h3 "設計師排行榜" at bounding box center [491, 57] width 775 height 13
click at [581, 324] on td "0" at bounding box center [617, 319] width 72 height 14
click at [493, 67] on div "本月 上個月 [DATE] [DATE] [DATE] [DATE] [DATE] 服務業績指定/不指定： 顯示 不顯示 業績依據： 虛業績 實業績 總業績依…" at bounding box center [491, 84] width 775 height 40
